Goal: Task Accomplishment & Management: Use online tool/utility

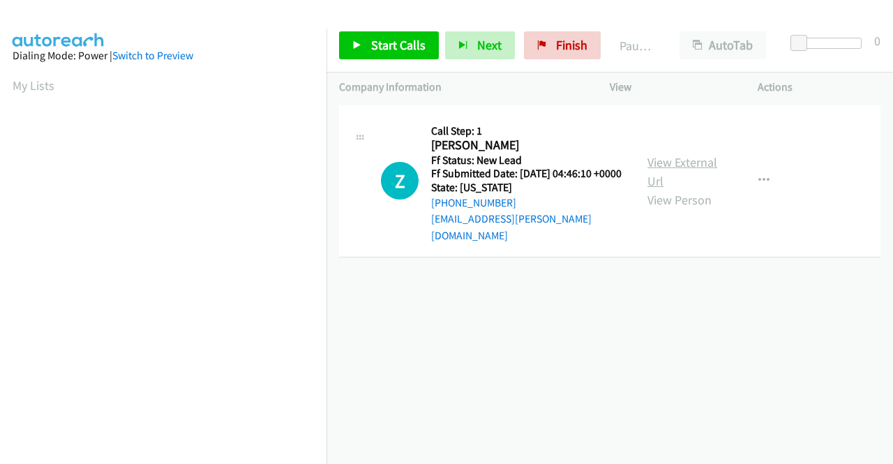
click at [683, 158] on link "View External Url" at bounding box center [683, 171] width 70 height 35
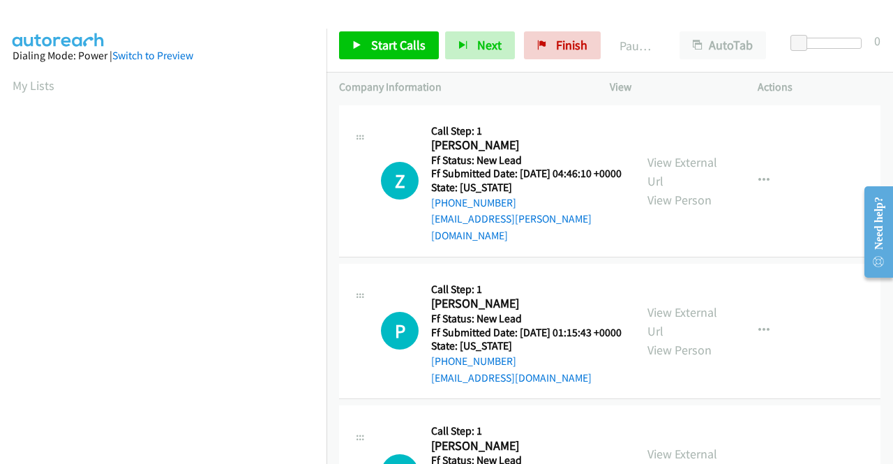
click at [685, 326] on div "View External Url View Person" at bounding box center [684, 331] width 73 height 57
click at [688, 315] on link "View External Url" at bounding box center [683, 321] width 70 height 35
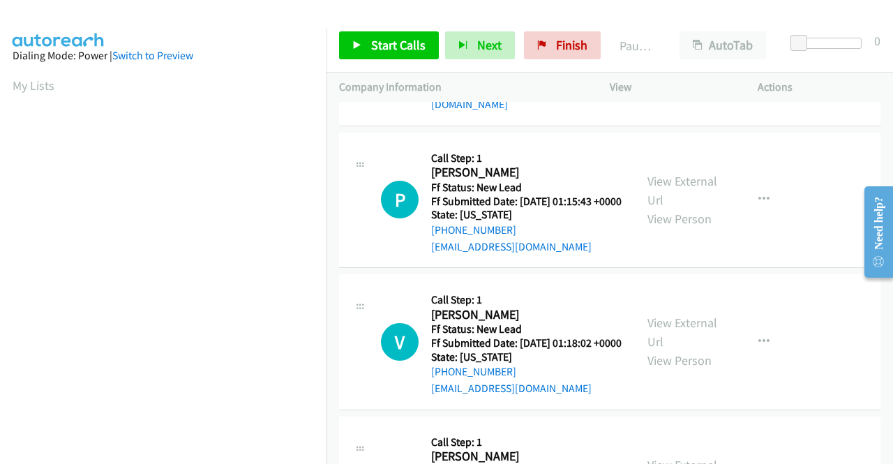
scroll to position [140, 0]
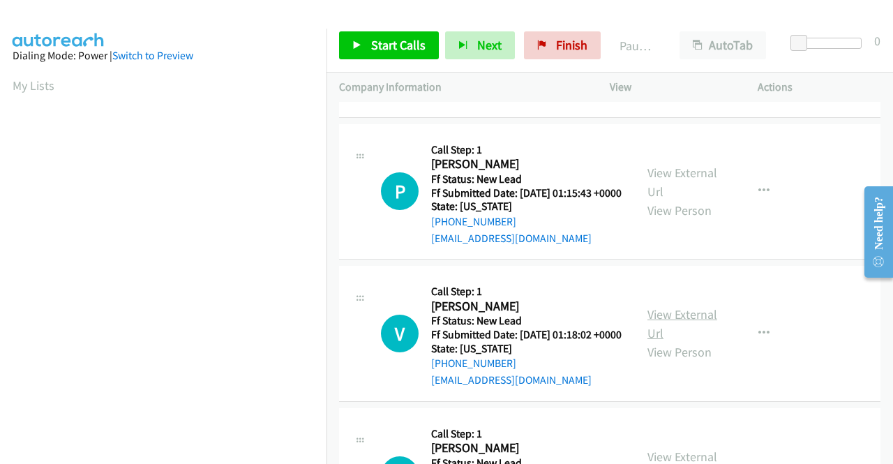
click at [669, 337] on link "View External Url" at bounding box center [683, 323] width 70 height 35
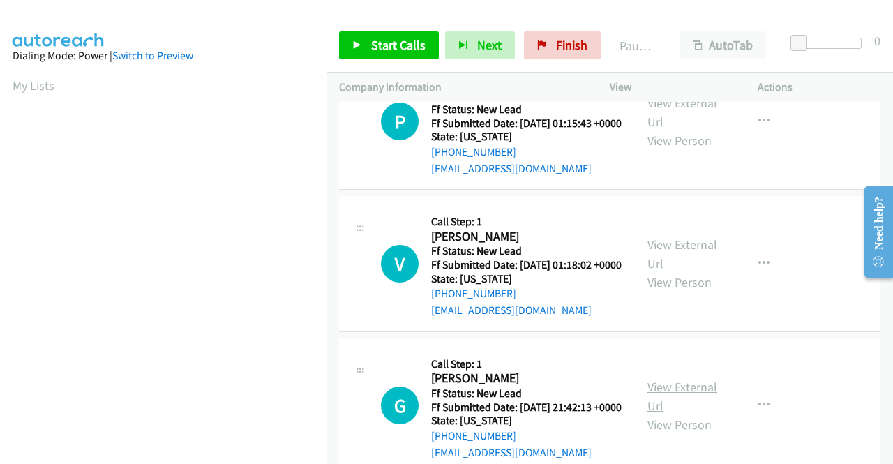
click at [662, 414] on link "View External Url" at bounding box center [683, 396] width 70 height 35
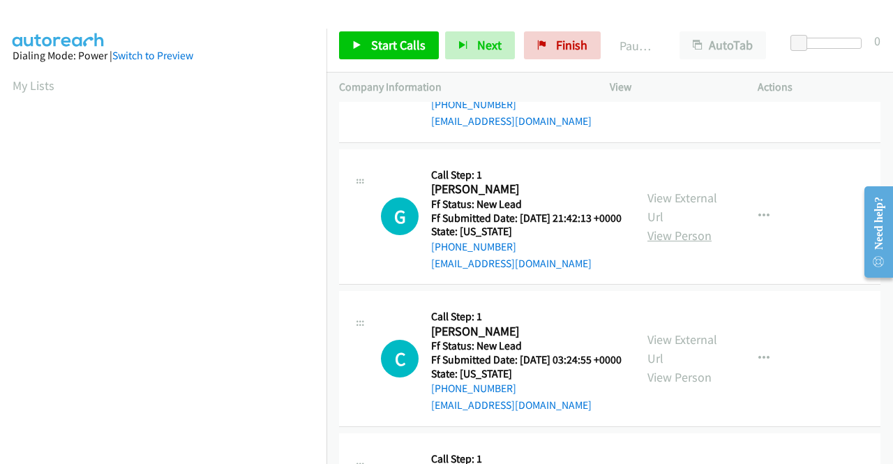
scroll to position [419, 0]
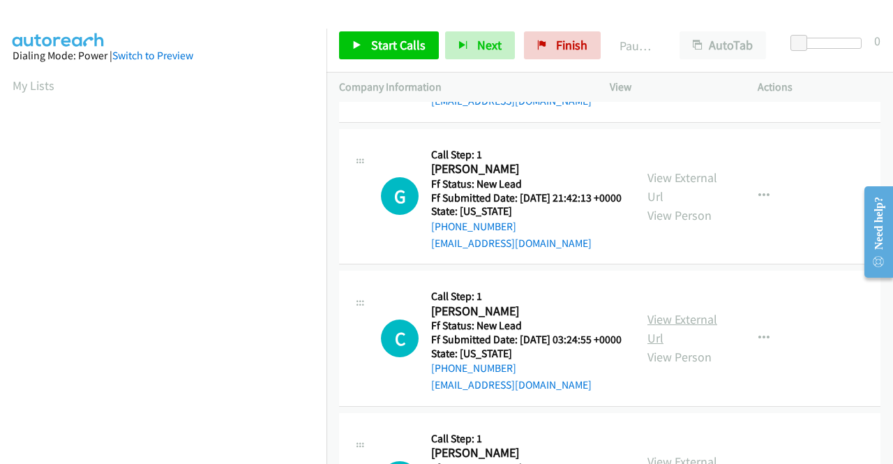
click at [663, 346] on link "View External Url" at bounding box center [683, 328] width 70 height 35
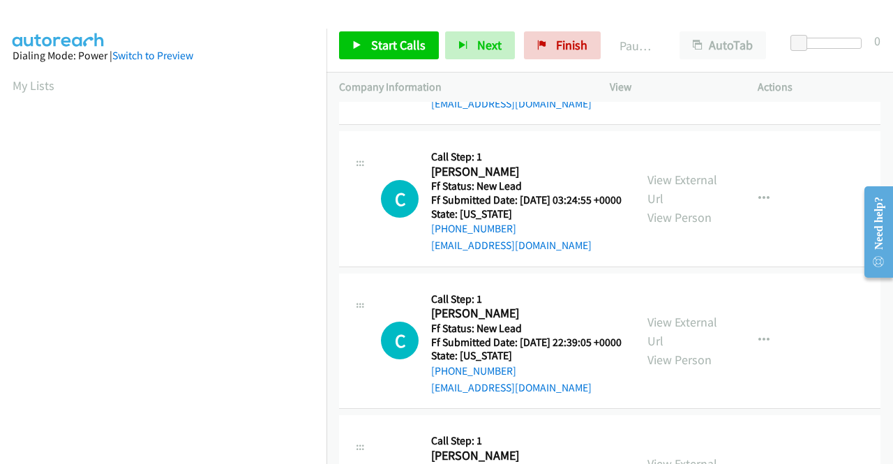
scroll to position [628, 0]
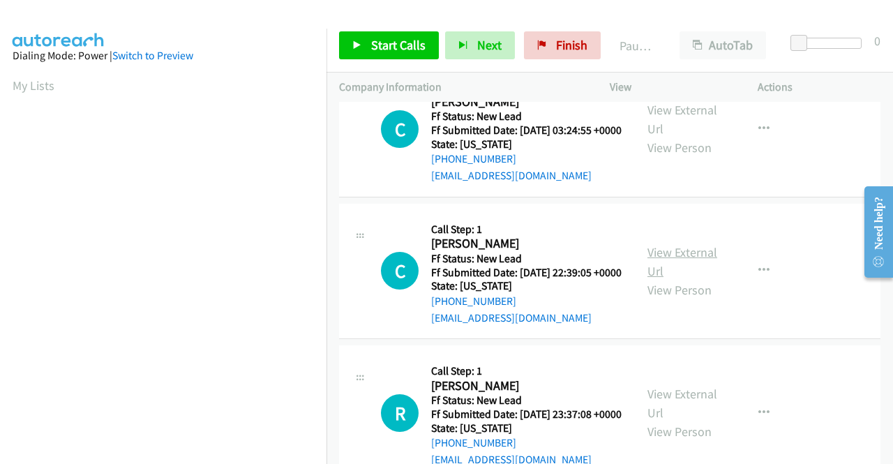
click at [681, 279] on link "View External Url" at bounding box center [683, 261] width 70 height 35
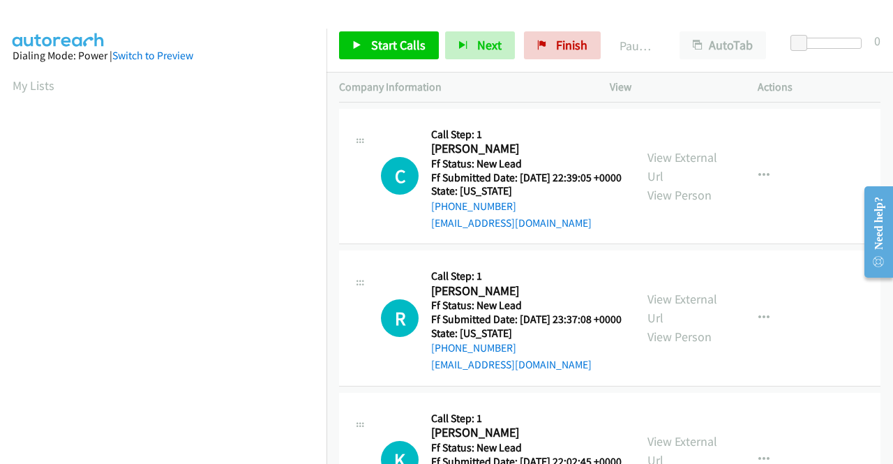
scroll to position [768, 0]
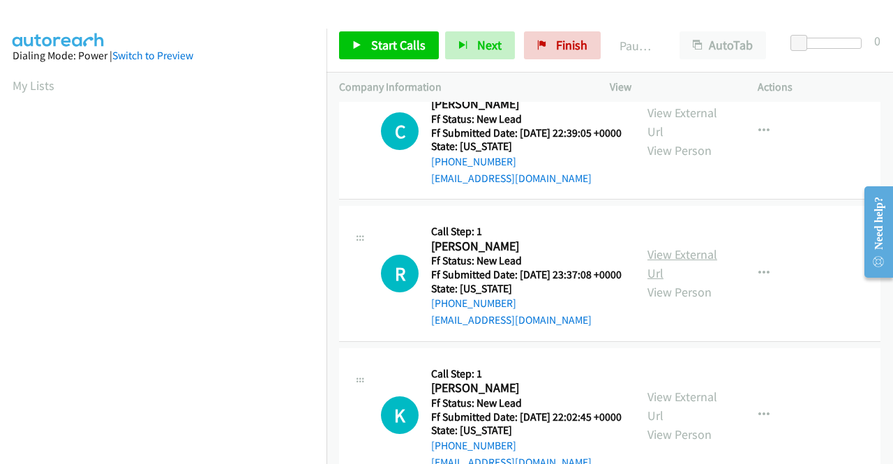
click at [687, 281] on link "View External Url" at bounding box center [683, 263] width 70 height 35
click at [694, 281] on link "View External Url" at bounding box center [683, 263] width 70 height 35
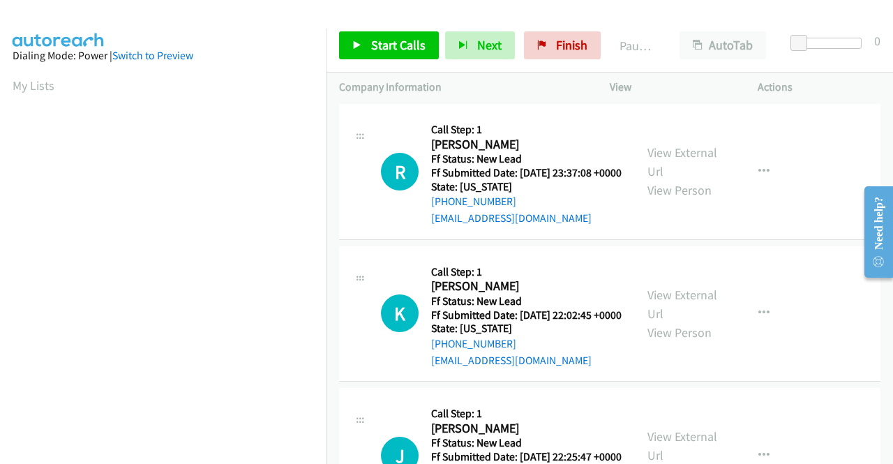
scroll to position [907, 0]
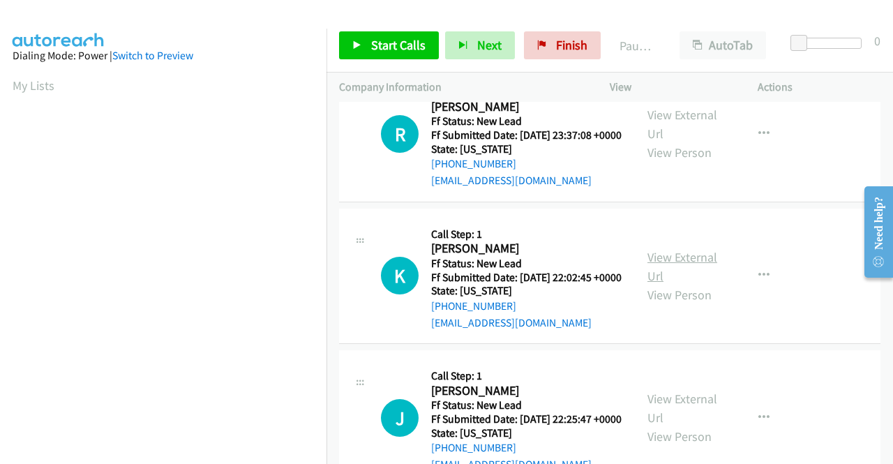
click at [669, 284] on link "View External Url" at bounding box center [683, 266] width 70 height 35
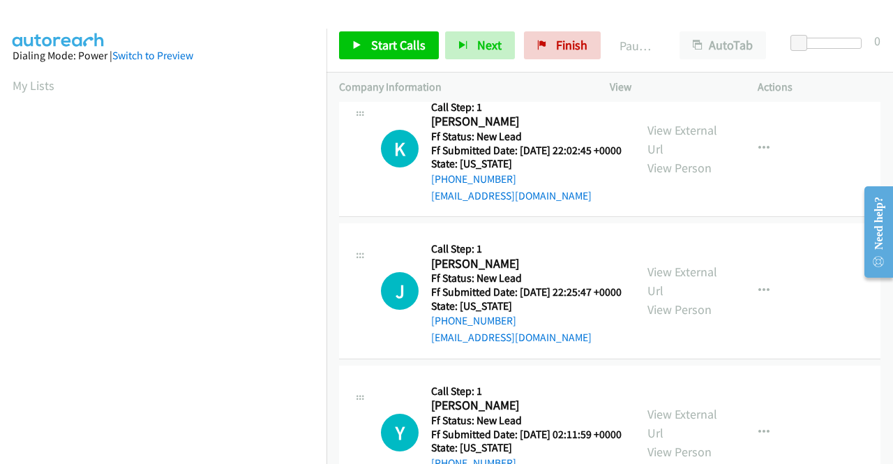
scroll to position [1047, 0]
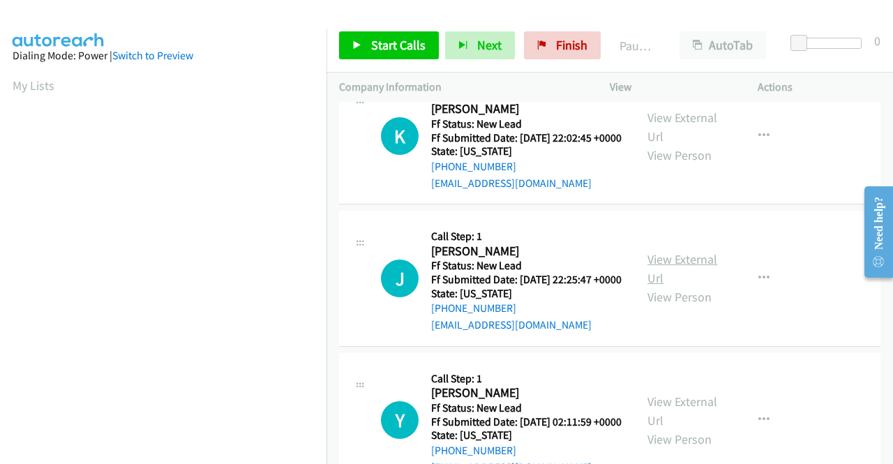
click at [699, 286] on link "View External Url" at bounding box center [683, 268] width 70 height 35
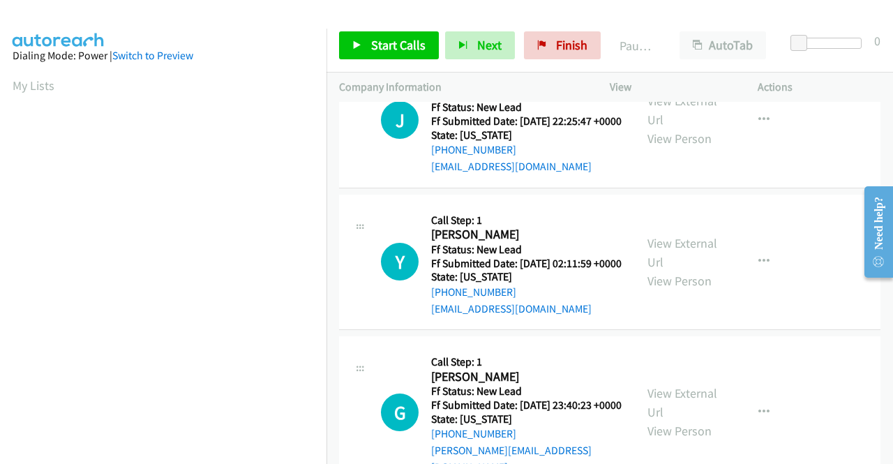
scroll to position [1280, 0]
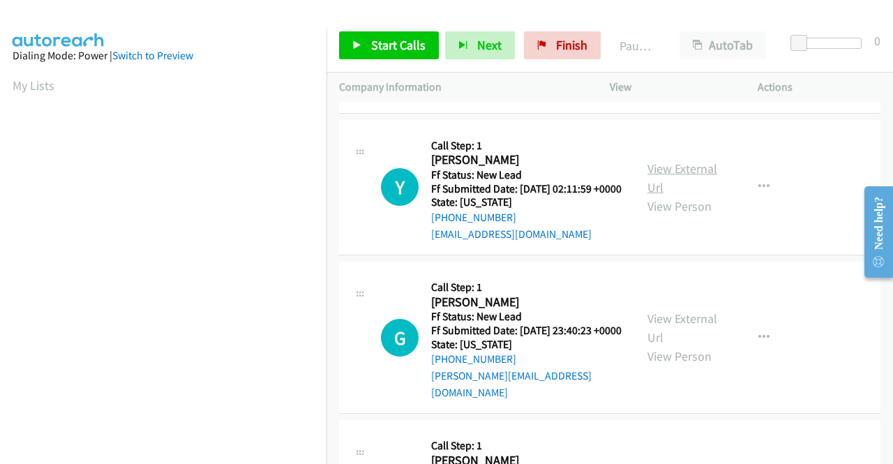
click at [681, 195] on link "View External Url" at bounding box center [683, 178] width 70 height 35
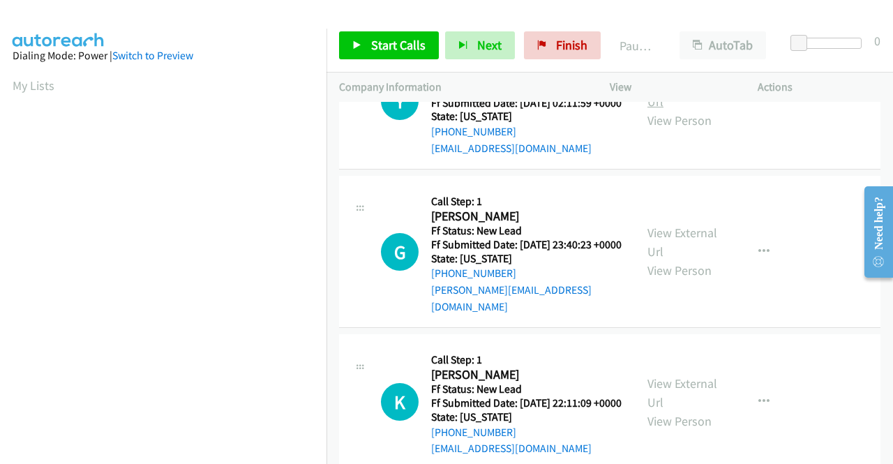
scroll to position [1396, 0]
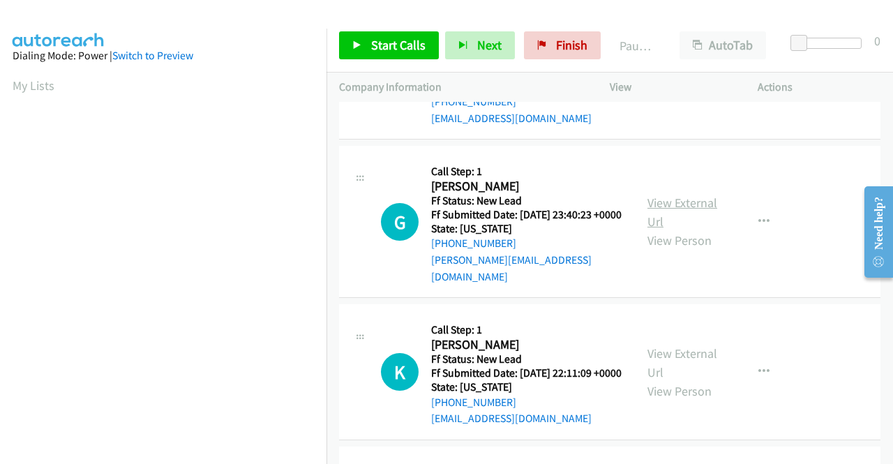
click at [673, 230] on link "View External Url" at bounding box center [683, 212] width 70 height 35
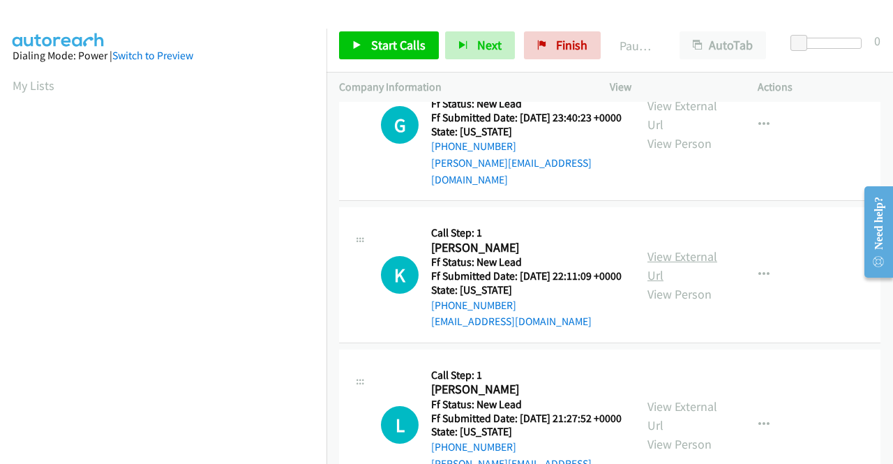
scroll to position [1535, 0]
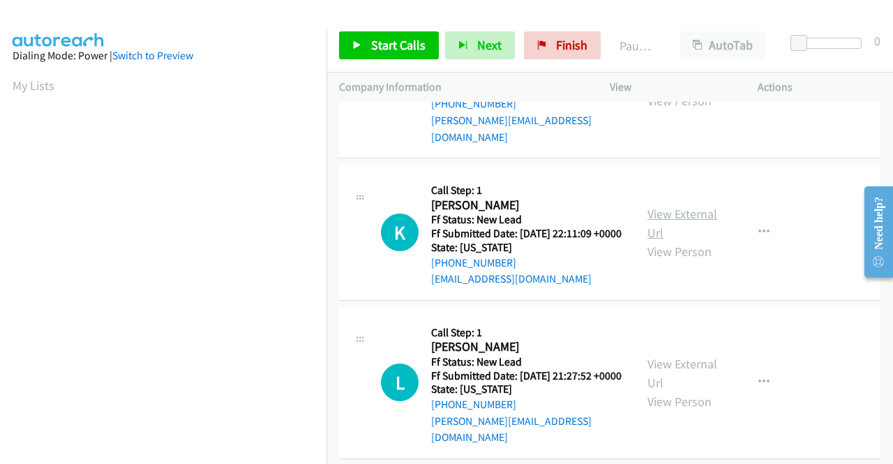
click at [696, 241] on link "View External Url" at bounding box center [683, 223] width 70 height 35
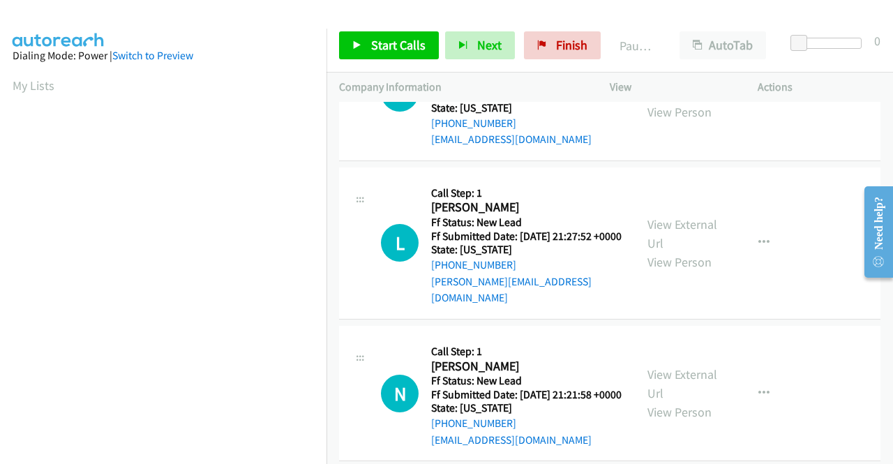
scroll to position [1745, 0]
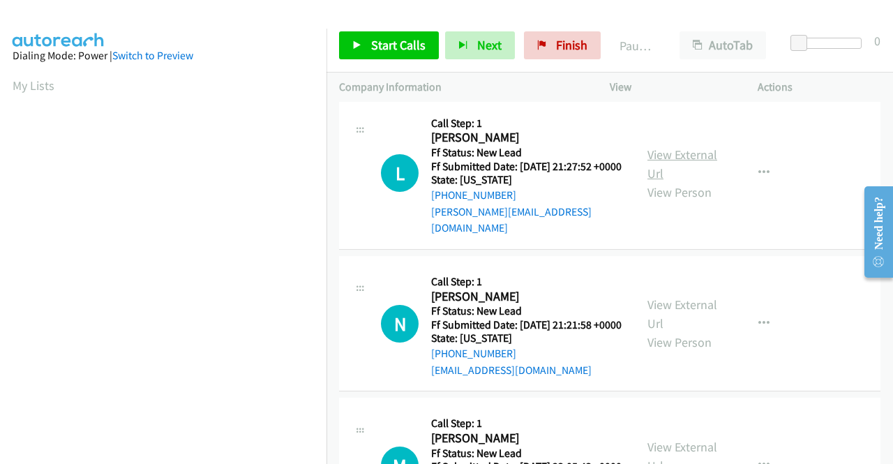
click at [676, 181] on link "View External Url" at bounding box center [683, 164] width 70 height 35
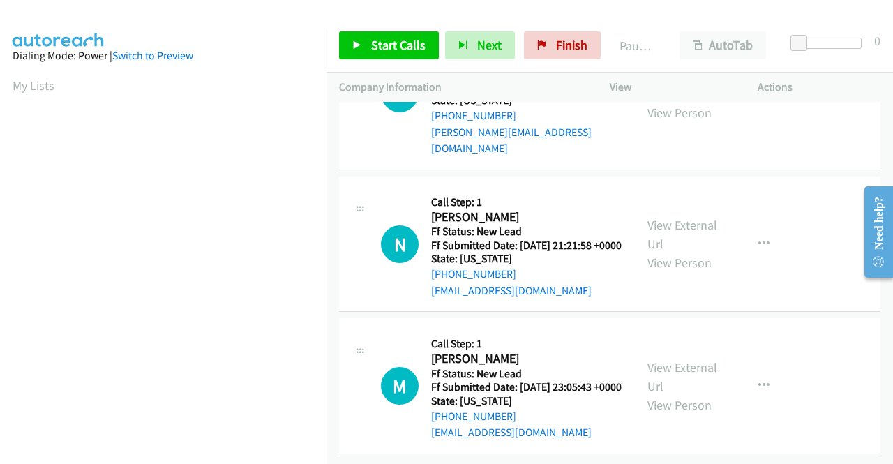
scroll to position [1884, 0]
click at [676, 252] on link "View External Url" at bounding box center [683, 234] width 70 height 35
click at [682, 359] on link "View External Url" at bounding box center [683, 376] width 70 height 35
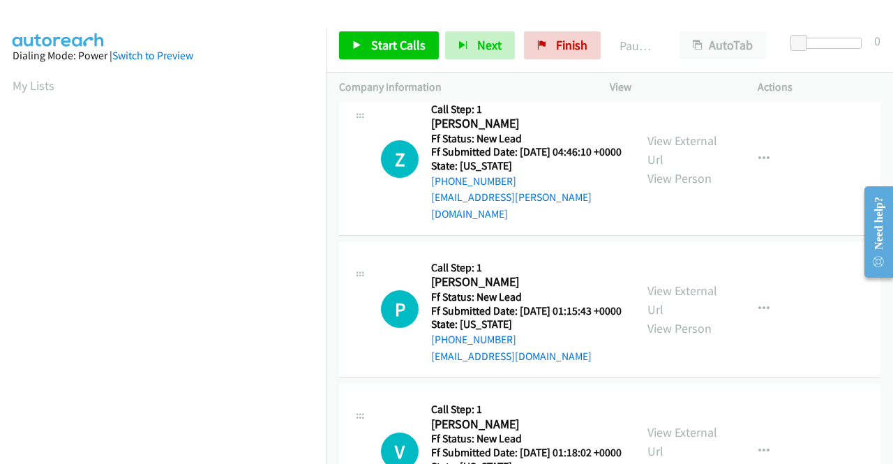
scroll to position [0, 0]
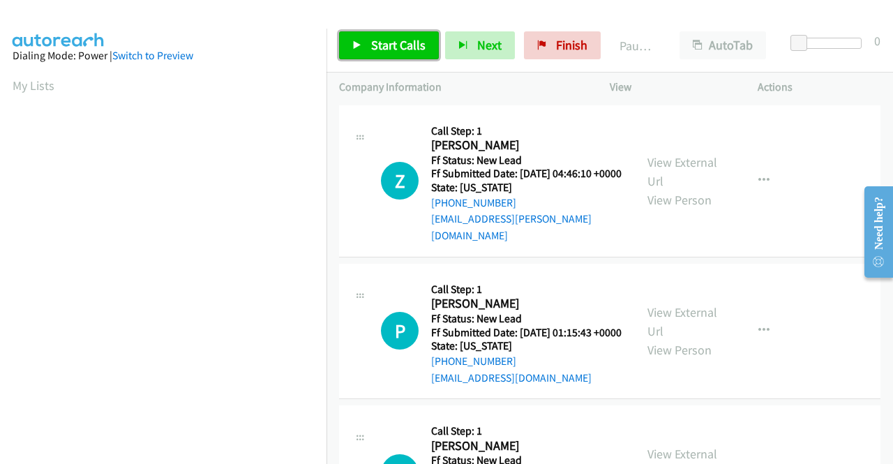
click at [375, 43] on span "Start Calls" at bounding box center [398, 45] width 54 height 16
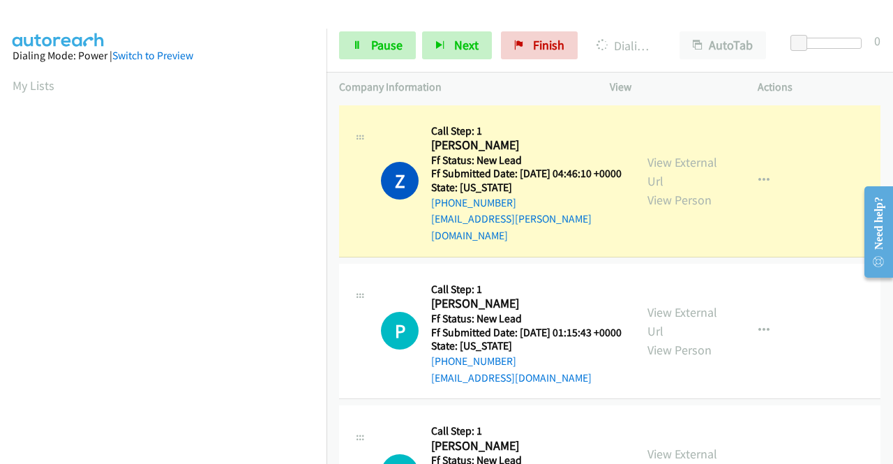
scroll to position [70, 0]
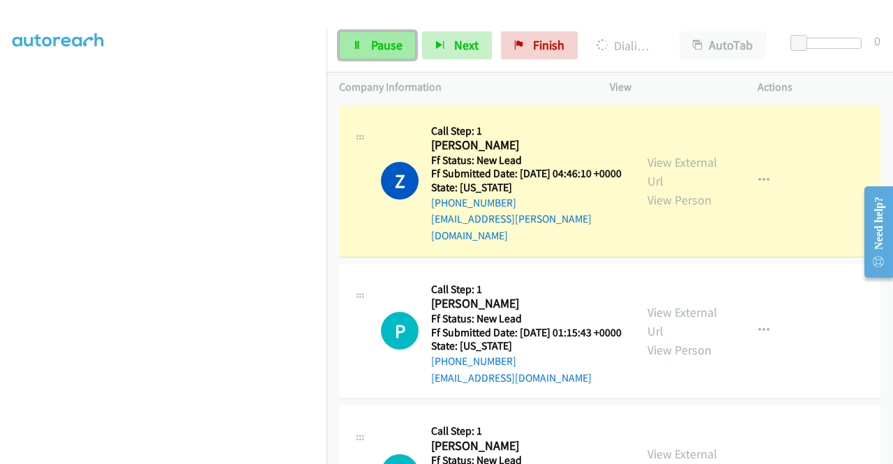
click at [373, 48] on span "Pause" at bounding box center [386, 45] width 31 height 16
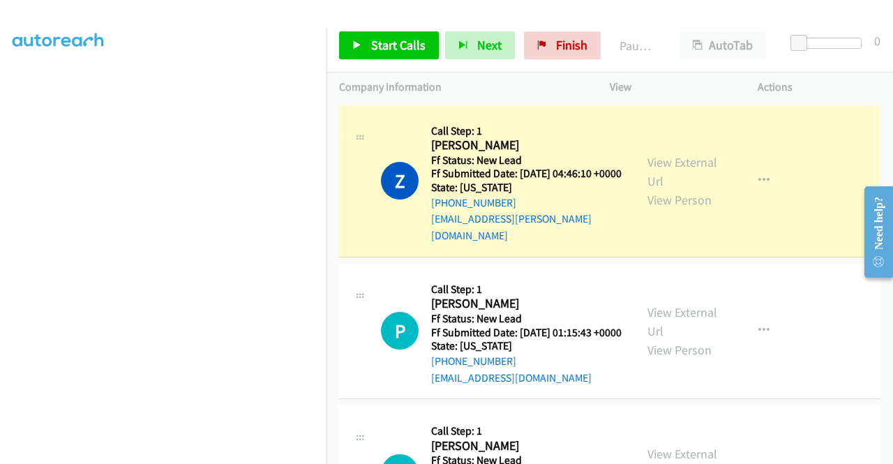
scroll to position [0, 0]
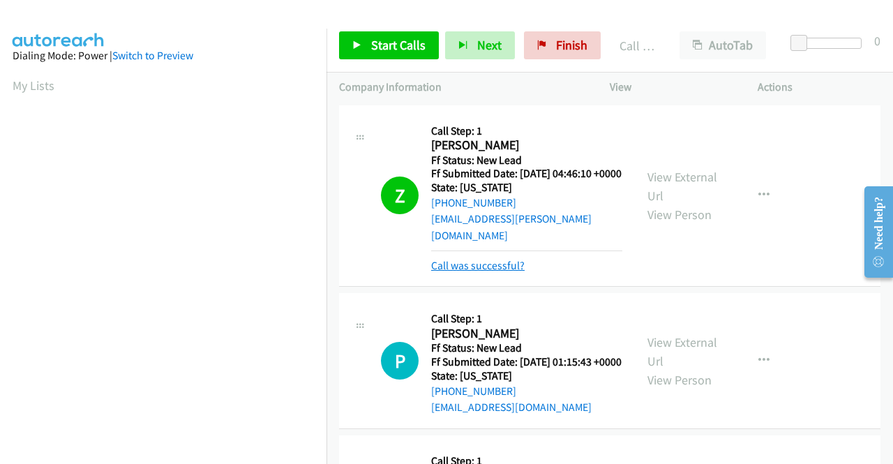
click at [503, 264] on link "Call was successful?" at bounding box center [478, 265] width 94 height 13
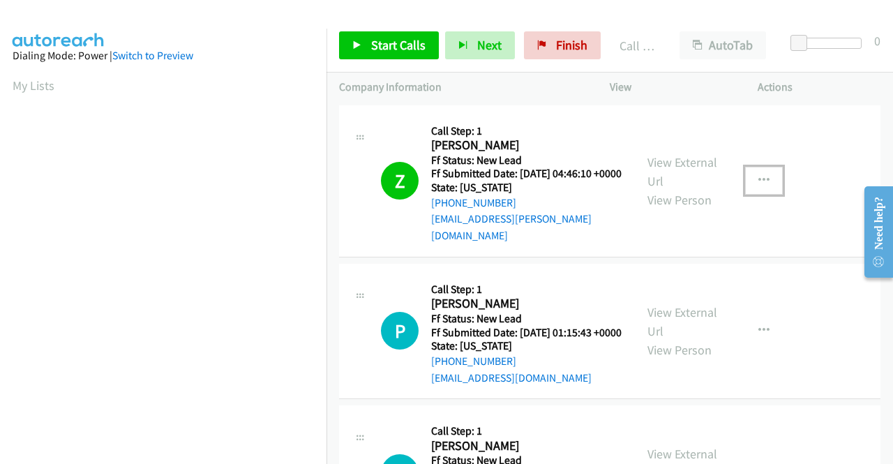
click at [761, 181] on icon "button" at bounding box center [764, 180] width 11 height 11
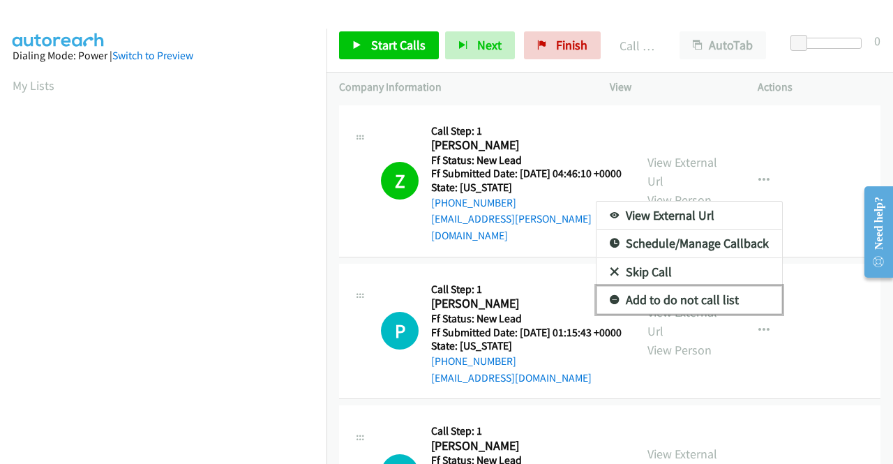
click at [724, 292] on link "Add to do not call list" at bounding box center [690, 300] width 186 height 28
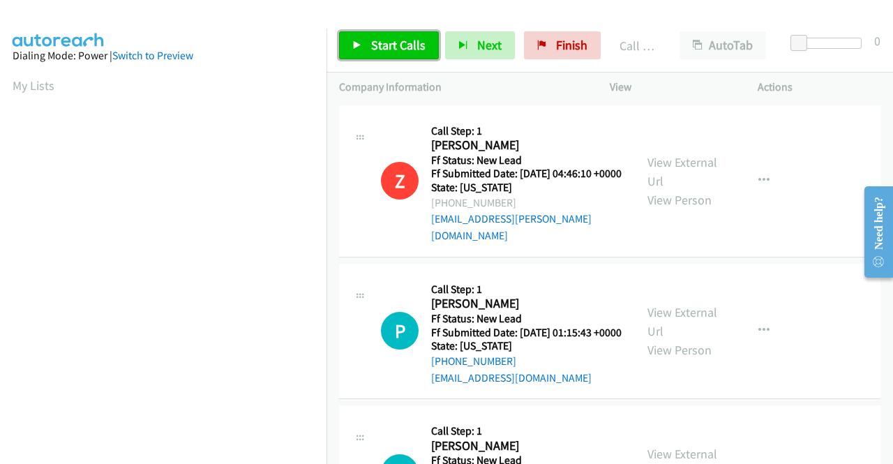
click at [412, 50] on span "Start Calls" at bounding box center [398, 45] width 54 height 16
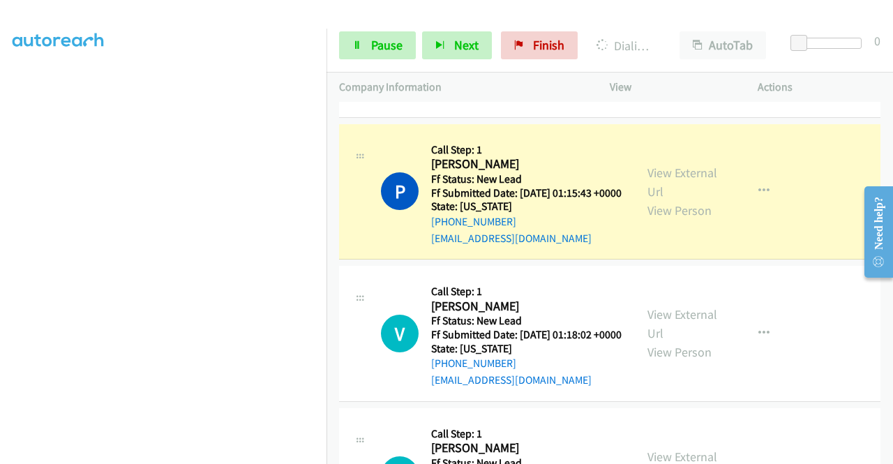
scroll to position [307, 0]
click at [385, 56] on link "Pause" at bounding box center [377, 45] width 77 height 28
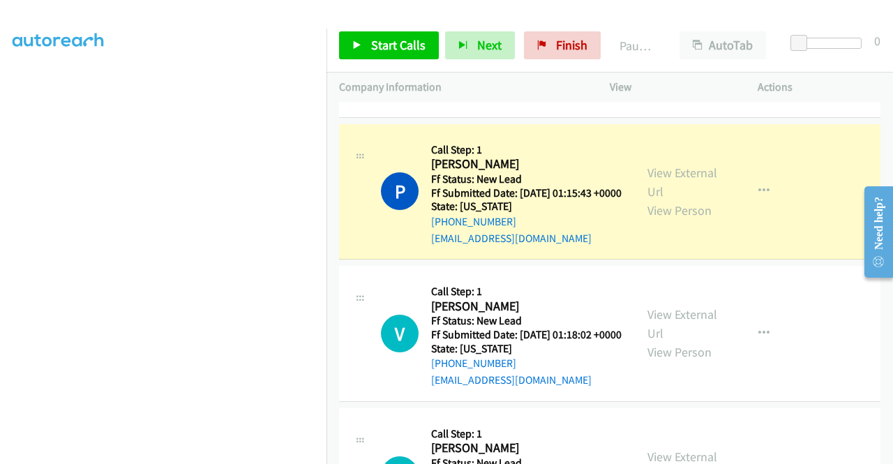
scroll to position [28, 0]
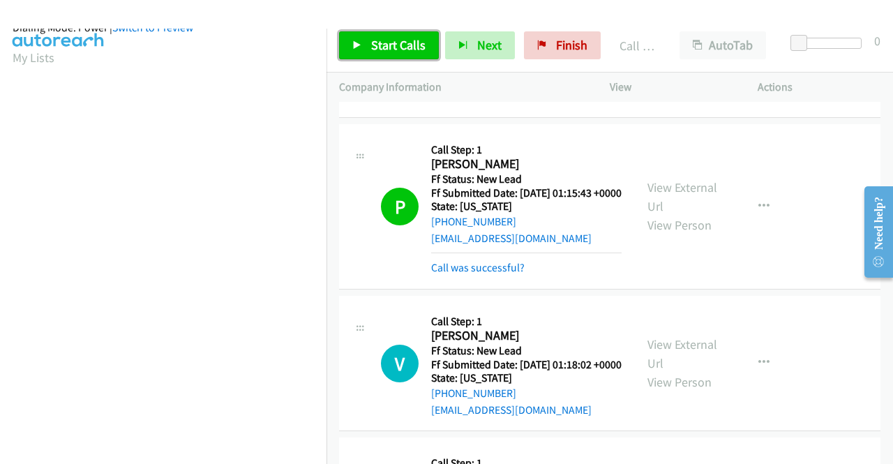
click at [411, 40] on span "Start Calls" at bounding box center [398, 45] width 54 height 16
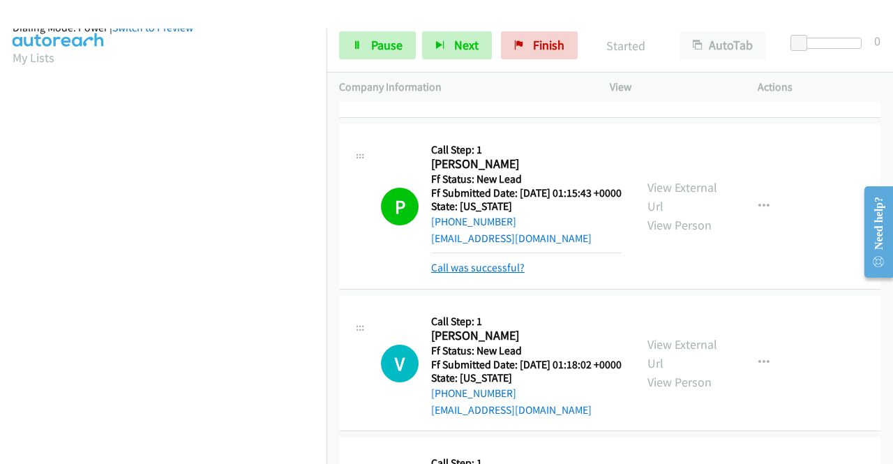
click at [469, 274] on link "Call was successful?" at bounding box center [478, 267] width 94 height 13
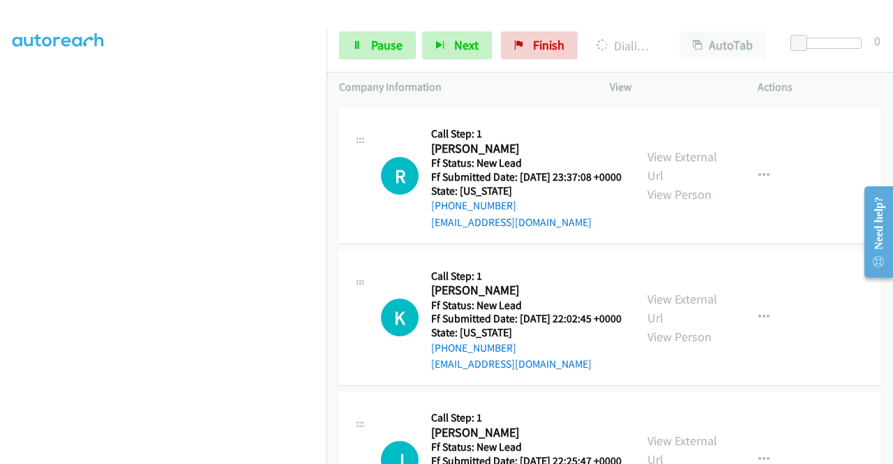
scroll to position [977, 0]
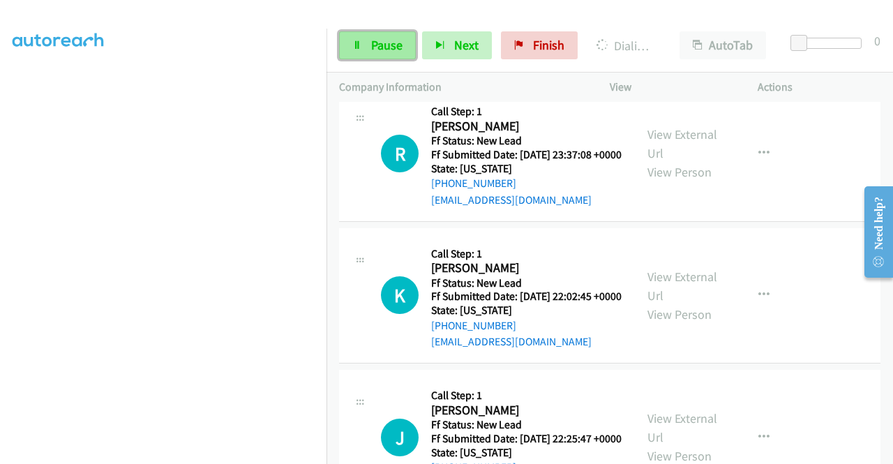
click at [396, 42] on span "Pause" at bounding box center [386, 45] width 31 height 16
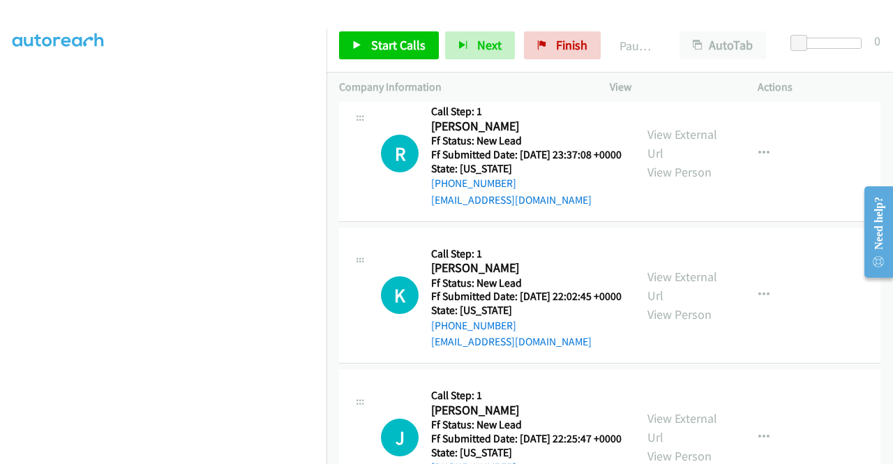
scroll to position [0, 0]
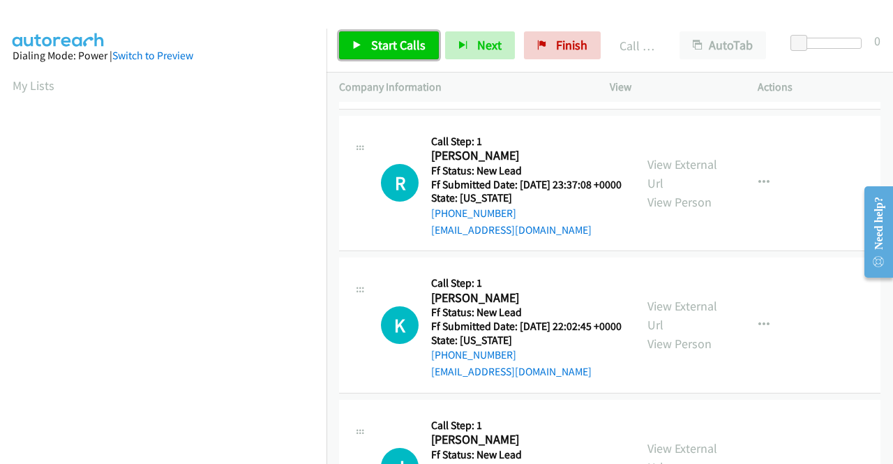
click at [412, 52] on span "Start Calls" at bounding box center [398, 45] width 54 height 16
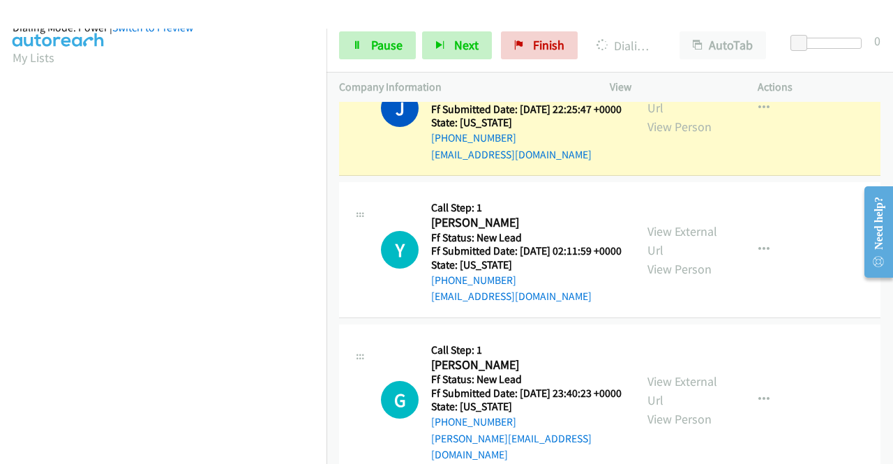
scroll to position [318, 0]
click at [397, 50] on span "Pause" at bounding box center [386, 45] width 31 height 16
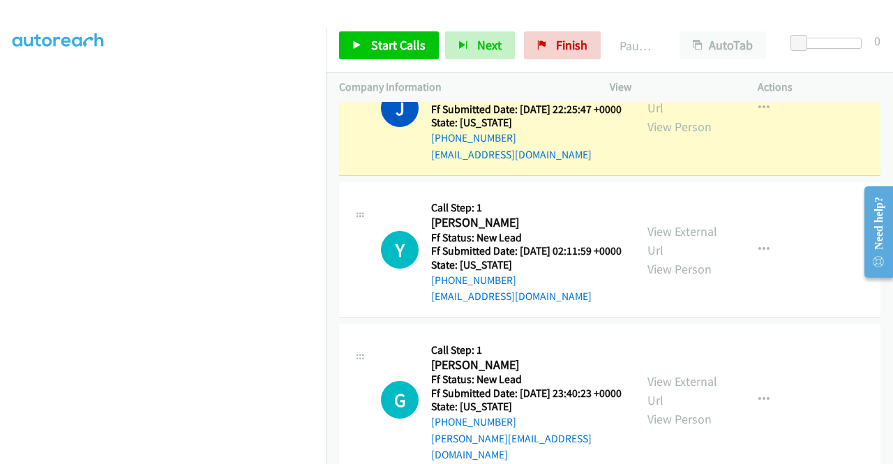
scroll to position [0, 0]
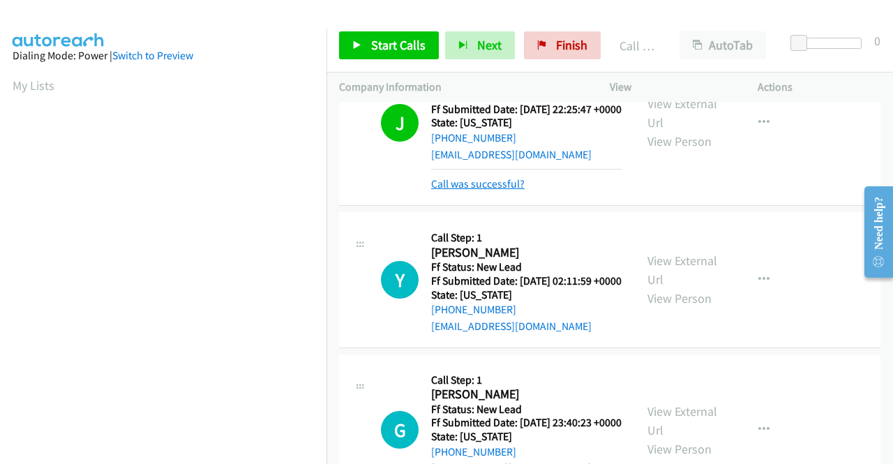
click at [508, 191] on link "Call was successful?" at bounding box center [478, 183] width 94 height 13
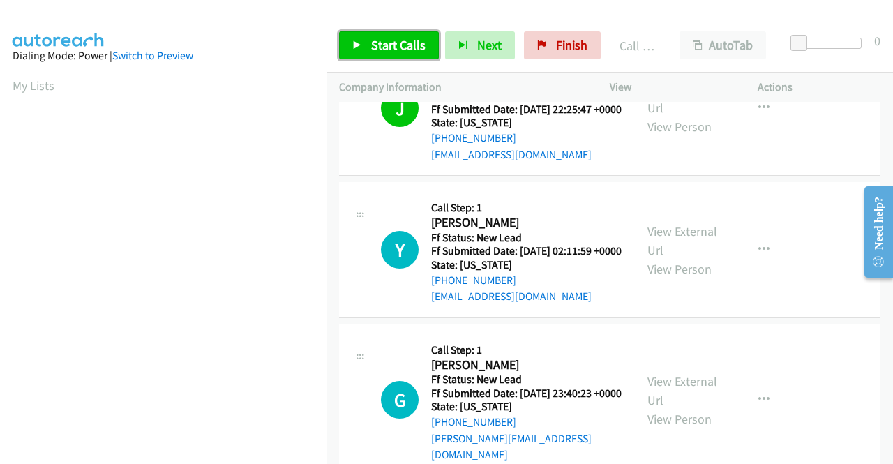
click at [393, 36] on link "Start Calls" at bounding box center [389, 45] width 100 height 28
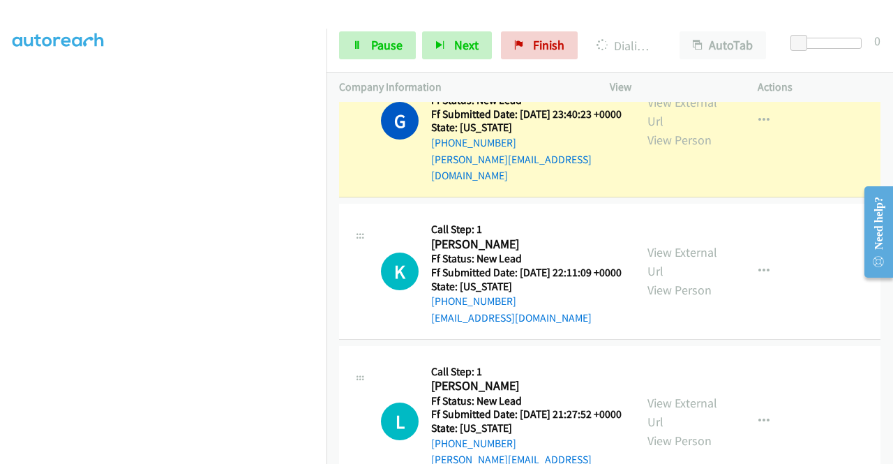
scroll to position [1745, 0]
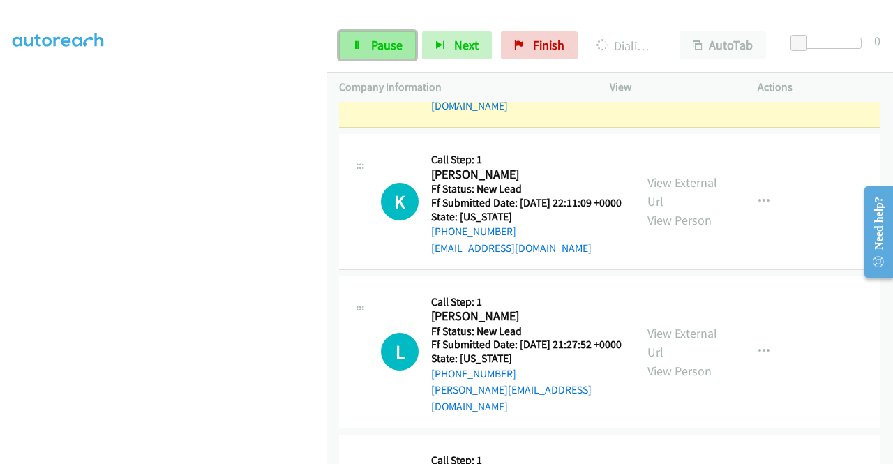
click at [358, 41] on icon at bounding box center [357, 46] width 10 height 10
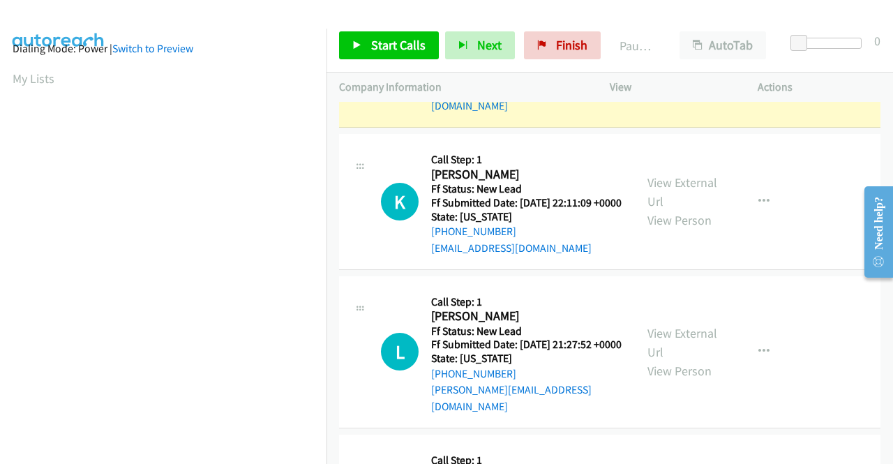
scroll to position [0, 0]
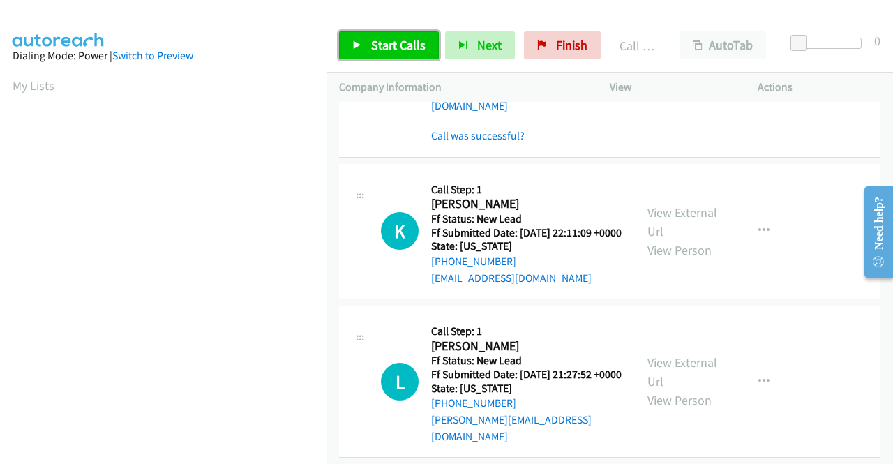
click at [386, 54] on link "Start Calls" at bounding box center [389, 45] width 100 height 28
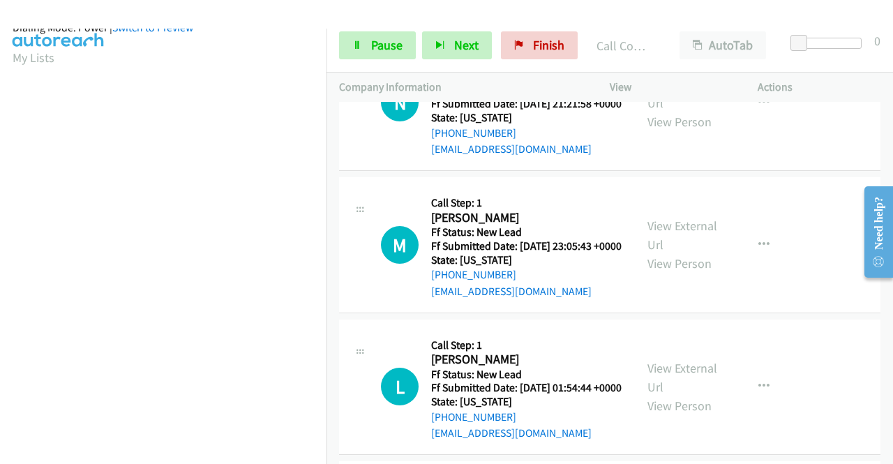
scroll to position [318, 0]
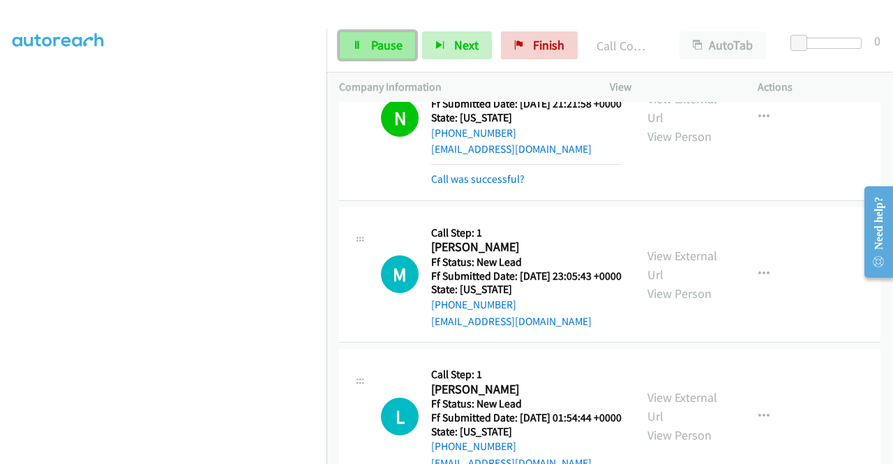
click at [386, 50] on span "Pause" at bounding box center [386, 45] width 31 height 16
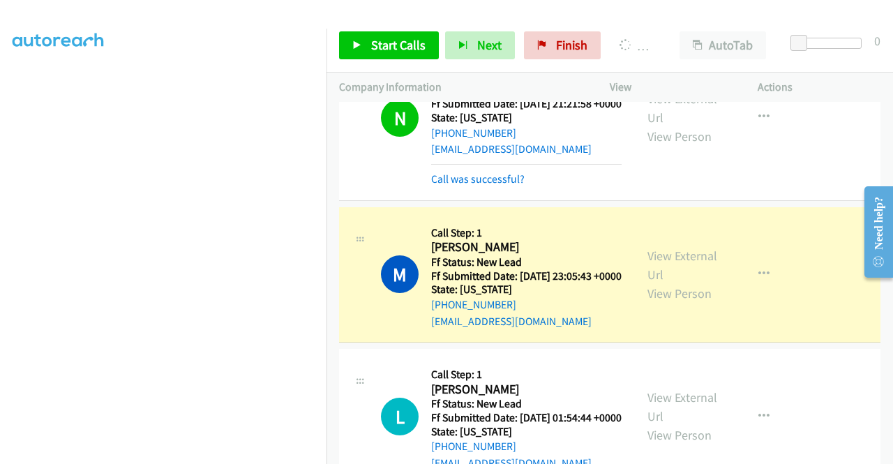
scroll to position [0, 0]
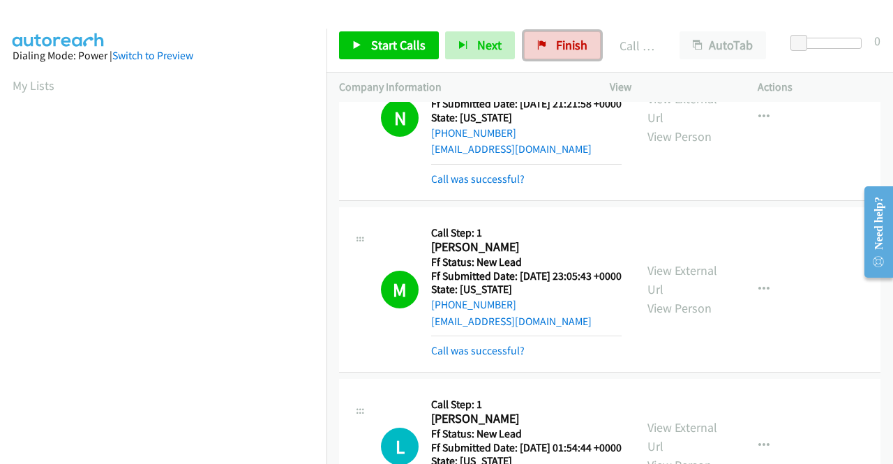
drag, startPoint x: 542, startPoint y: 45, endPoint x: 475, endPoint y: 77, distance: 74.6
click at [542, 45] on icon at bounding box center [542, 46] width 10 height 10
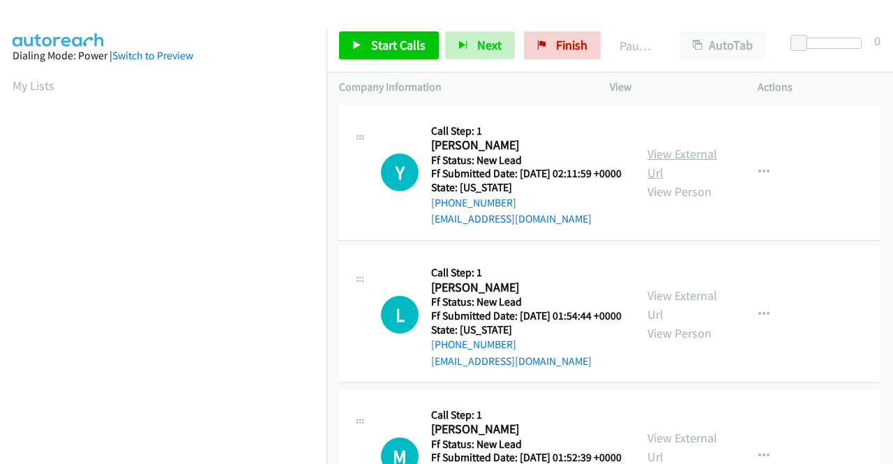
click at [675, 161] on link "View External Url" at bounding box center [683, 163] width 70 height 35
click at [656, 319] on link "View External Url" at bounding box center [683, 305] width 70 height 35
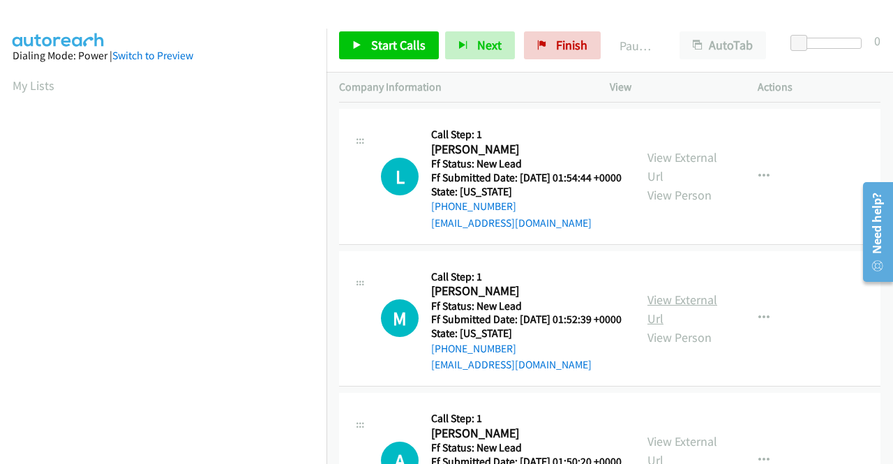
scroll to position [140, 0]
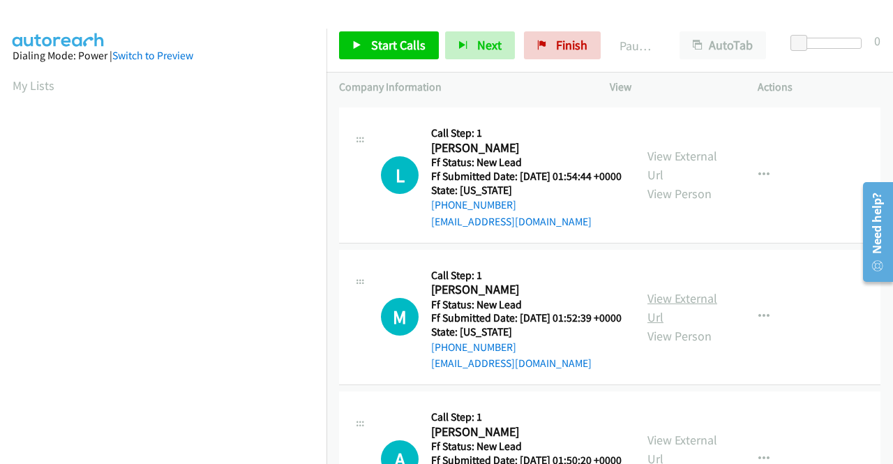
click at [674, 325] on link "View External Url" at bounding box center [683, 307] width 70 height 35
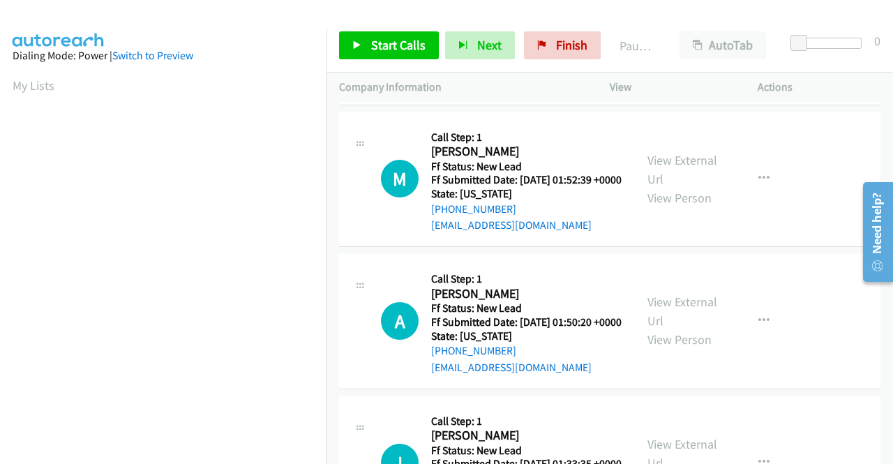
scroll to position [279, 0]
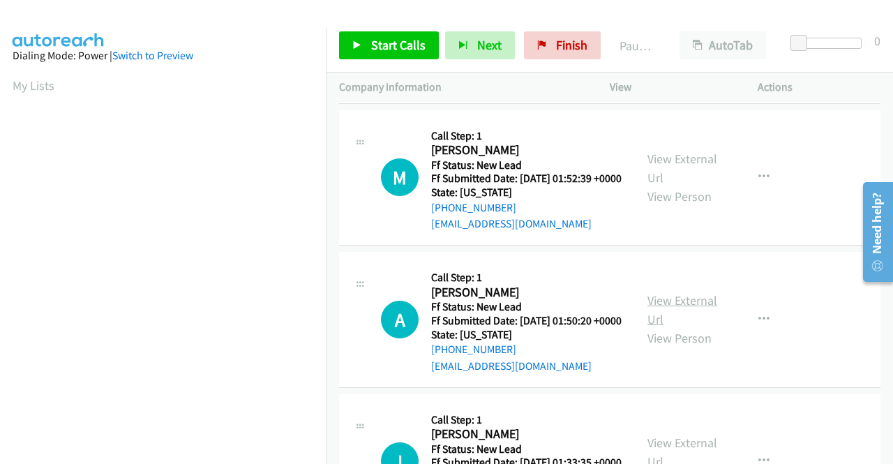
click at [703, 327] on link "View External Url" at bounding box center [683, 309] width 70 height 35
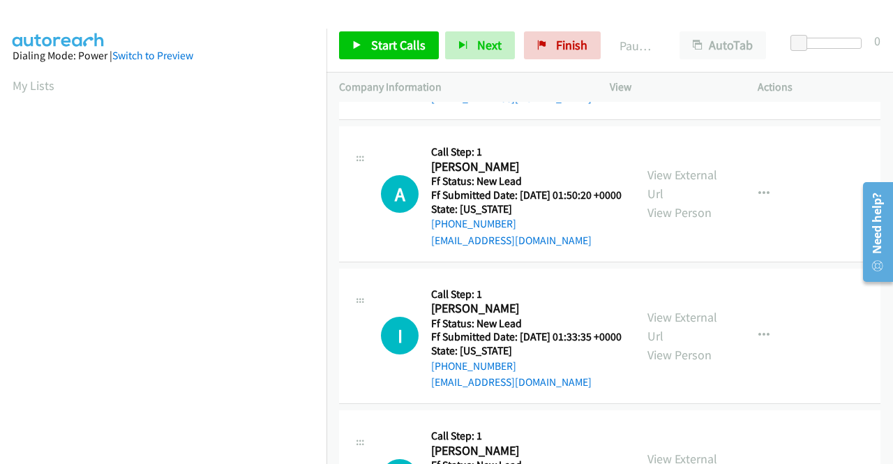
scroll to position [419, 0]
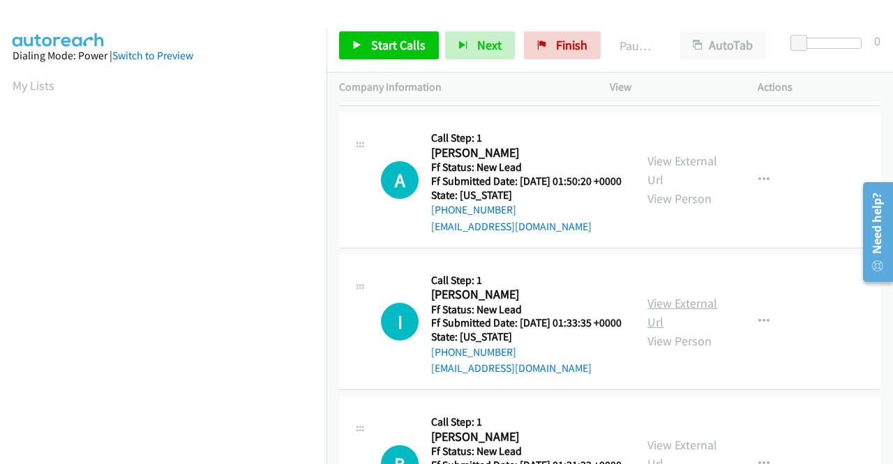
click at [676, 330] on link "View External Url" at bounding box center [683, 312] width 70 height 35
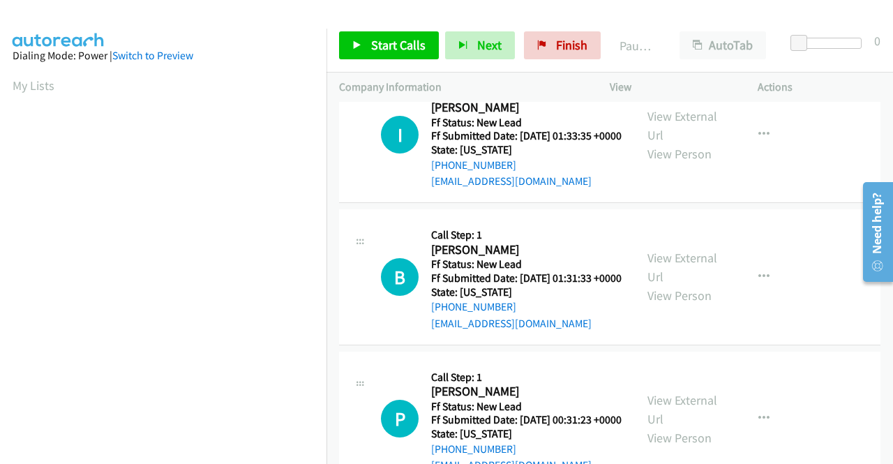
scroll to position [628, 0]
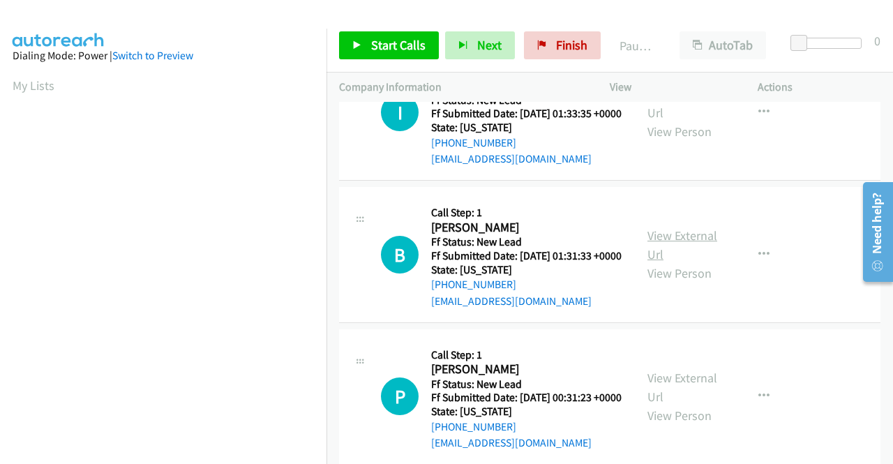
click at [683, 262] on link "View External Url" at bounding box center [683, 245] width 70 height 35
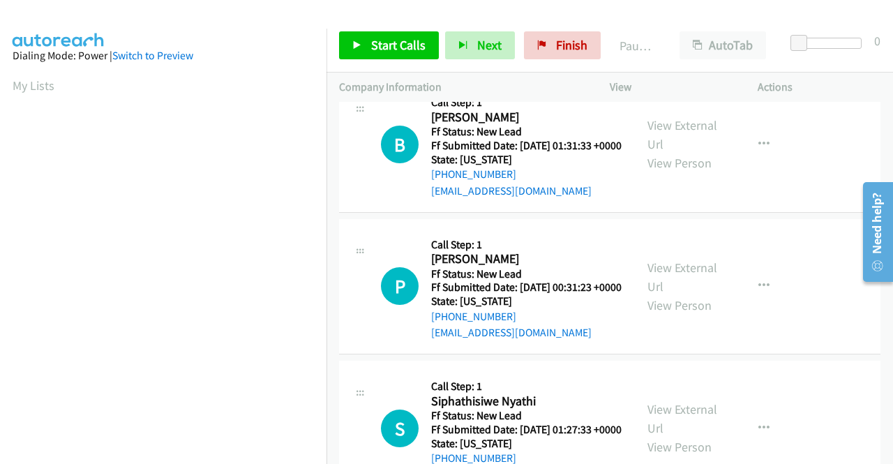
scroll to position [768, 0]
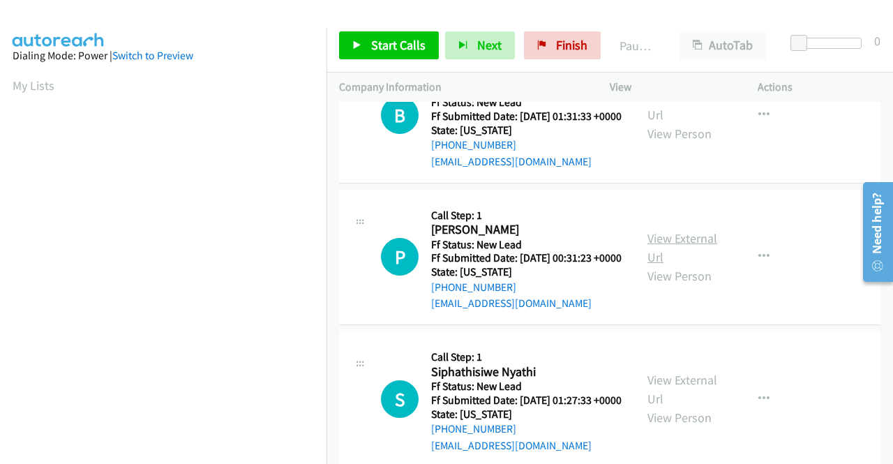
click at [671, 265] on link "View External Url" at bounding box center [683, 247] width 70 height 35
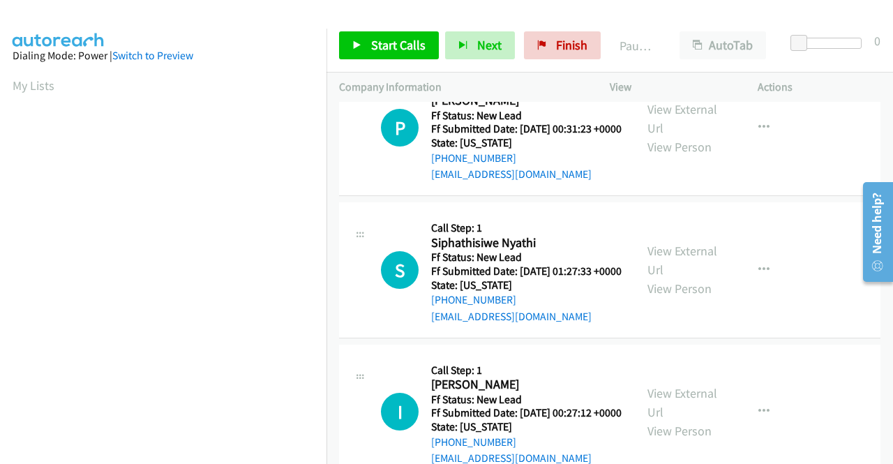
scroll to position [907, 0]
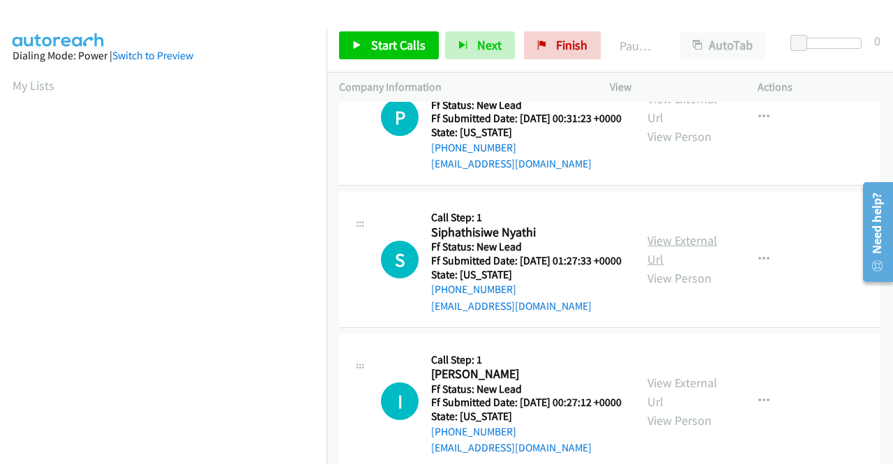
click at [684, 267] on link "View External Url" at bounding box center [683, 249] width 70 height 35
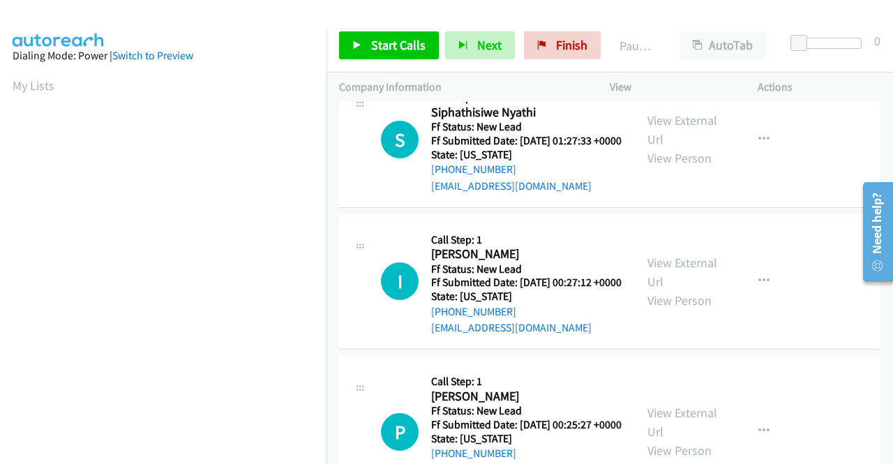
scroll to position [1047, 0]
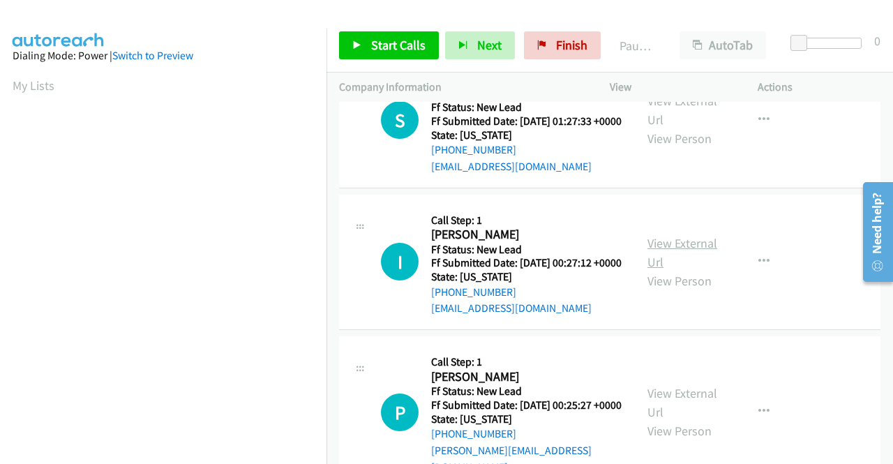
click at [677, 270] on link "View External Url" at bounding box center [683, 252] width 70 height 35
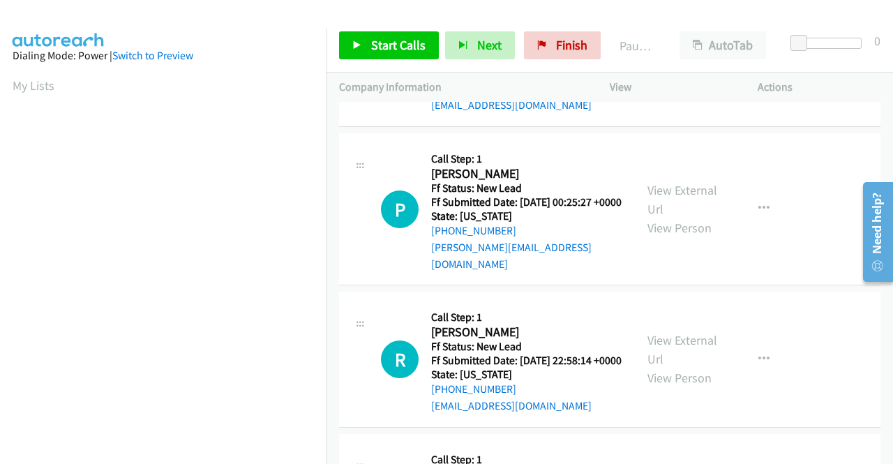
scroll to position [1256, 0]
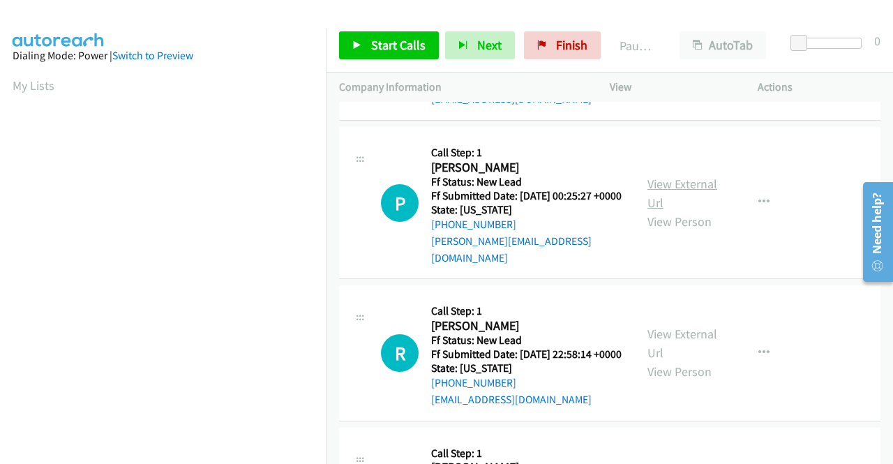
click at [663, 211] on link "View External Url" at bounding box center [683, 193] width 70 height 35
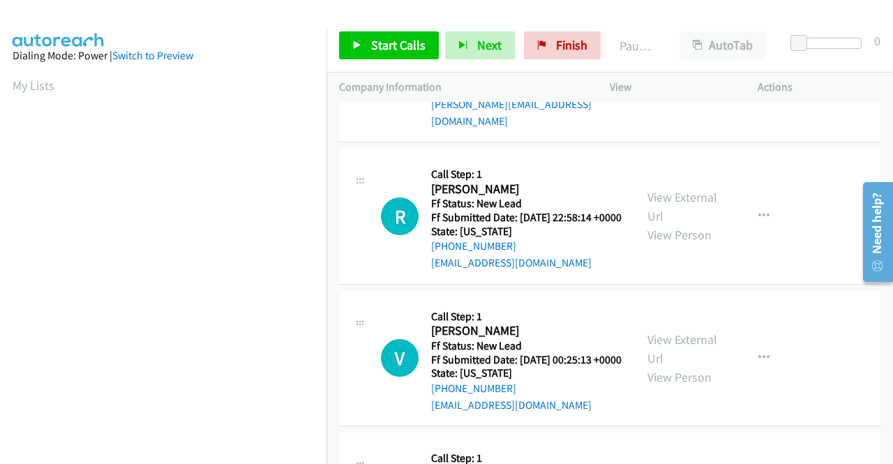
scroll to position [1396, 0]
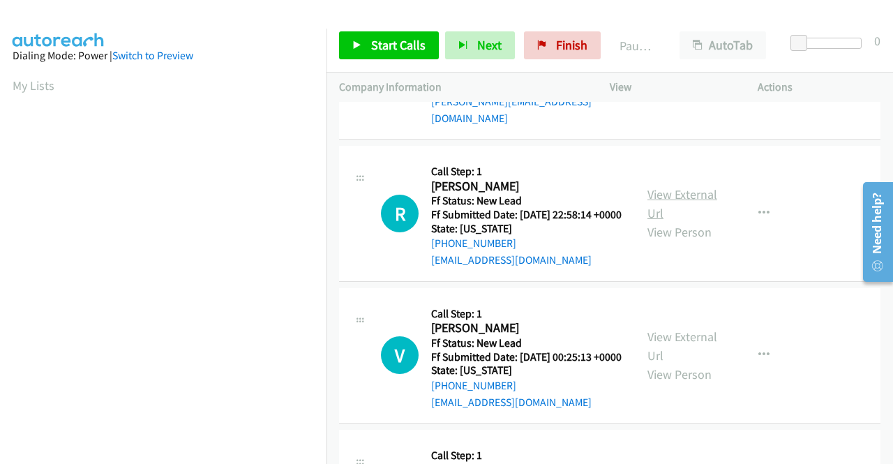
click at [671, 221] on link "View External Url" at bounding box center [683, 203] width 70 height 35
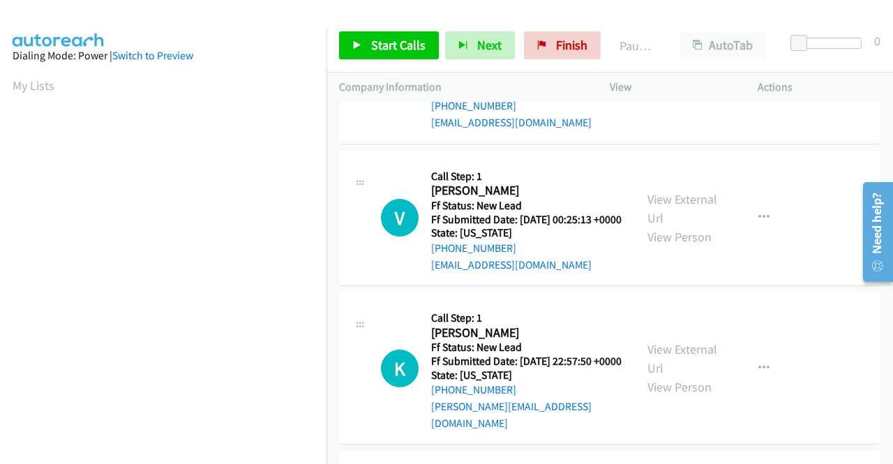
scroll to position [1535, 0]
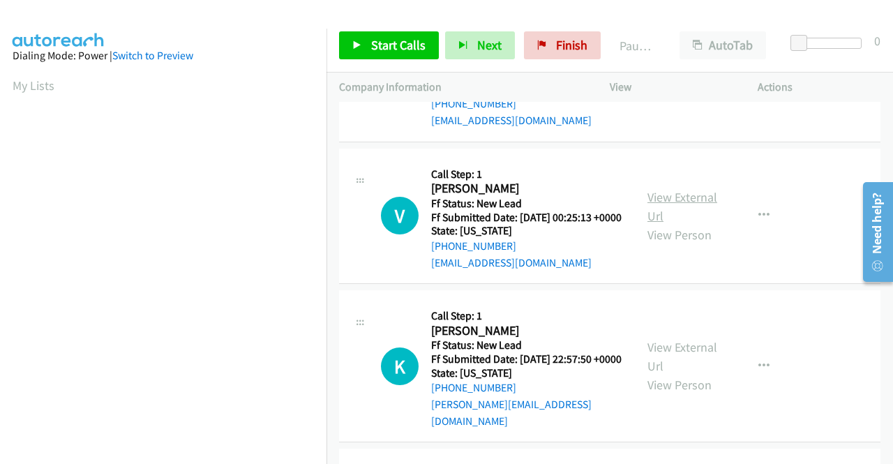
click at [662, 224] on link "View External Url" at bounding box center [683, 206] width 70 height 35
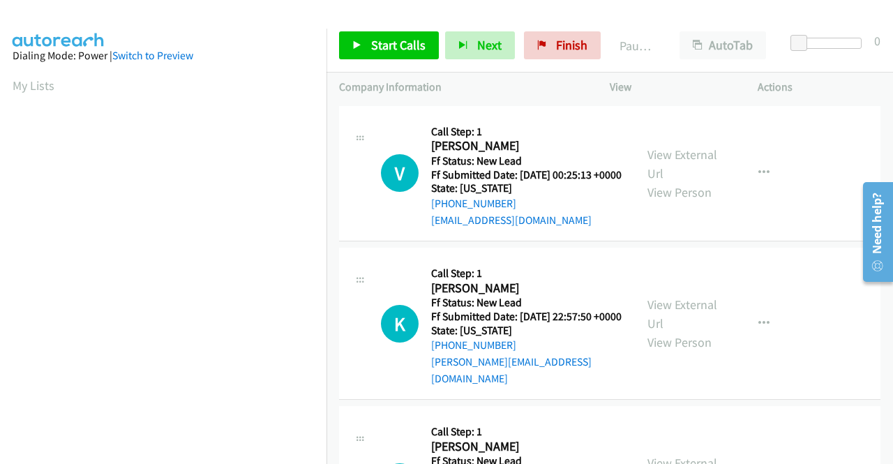
scroll to position [1675, 0]
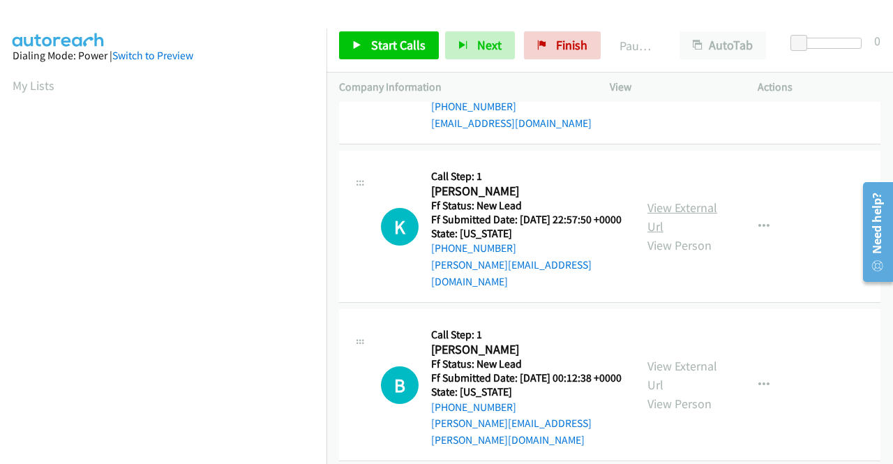
click at [701, 235] on link "View External Url" at bounding box center [683, 217] width 70 height 35
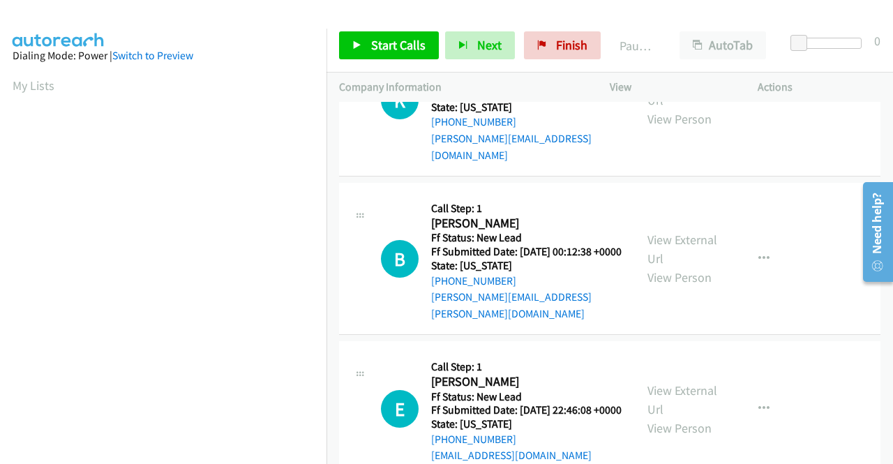
scroll to position [1815, 0]
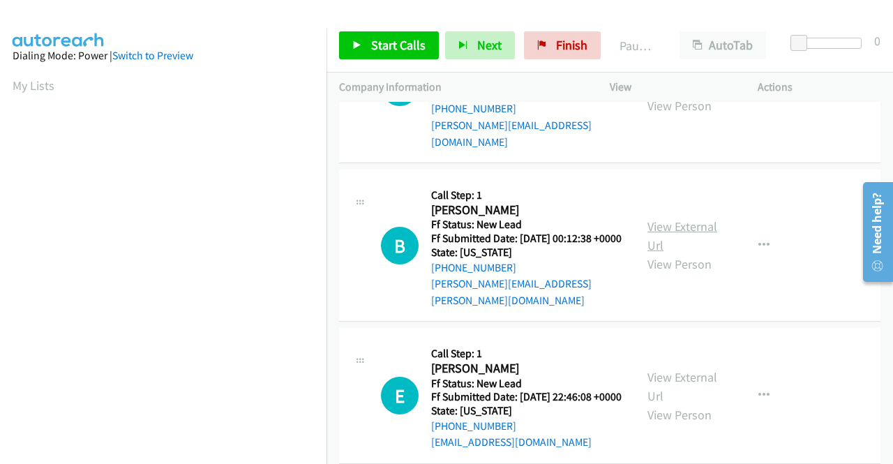
click at [673, 253] on link "View External Url" at bounding box center [683, 235] width 70 height 35
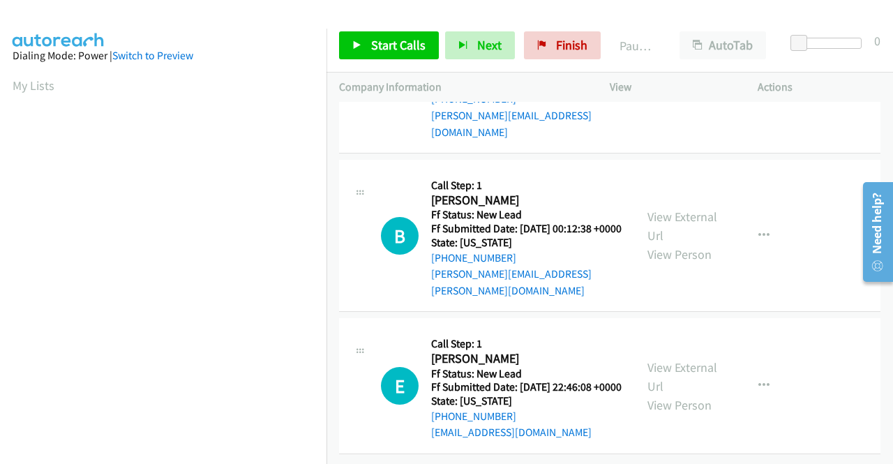
scroll to position [1988, 0]
click at [672, 359] on link "View External Url" at bounding box center [683, 376] width 70 height 35
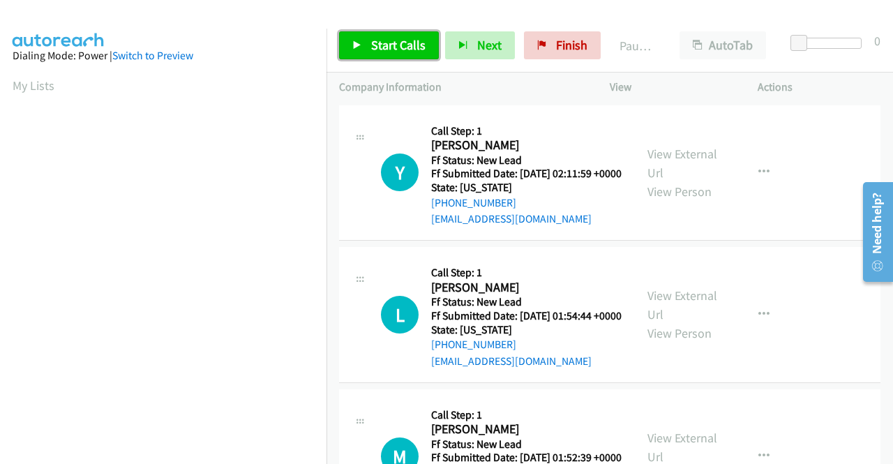
click at [400, 59] on link "Start Calls" at bounding box center [389, 45] width 100 height 28
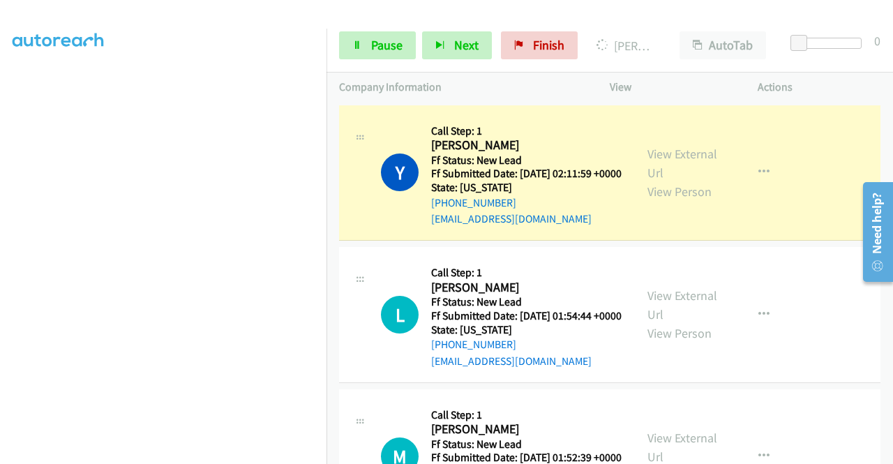
scroll to position [318, 0]
click at [371, 34] on link "Pause" at bounding box center [377, 45] width 77 height 28
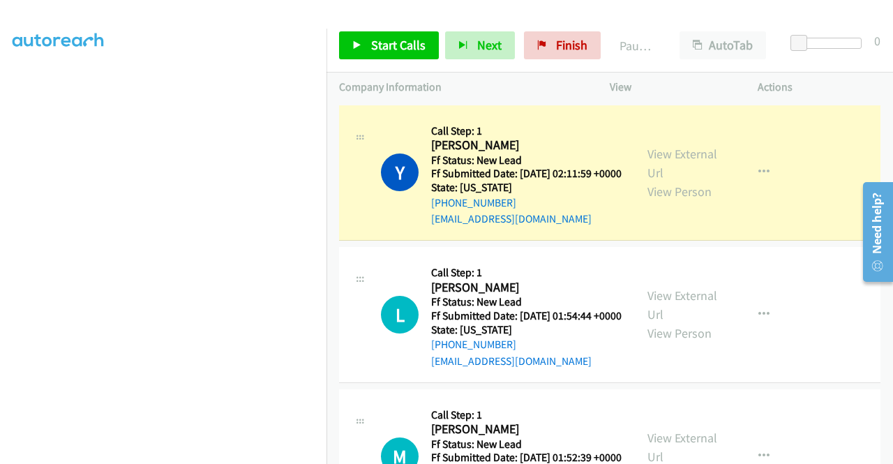
scroll to position [0, 0]
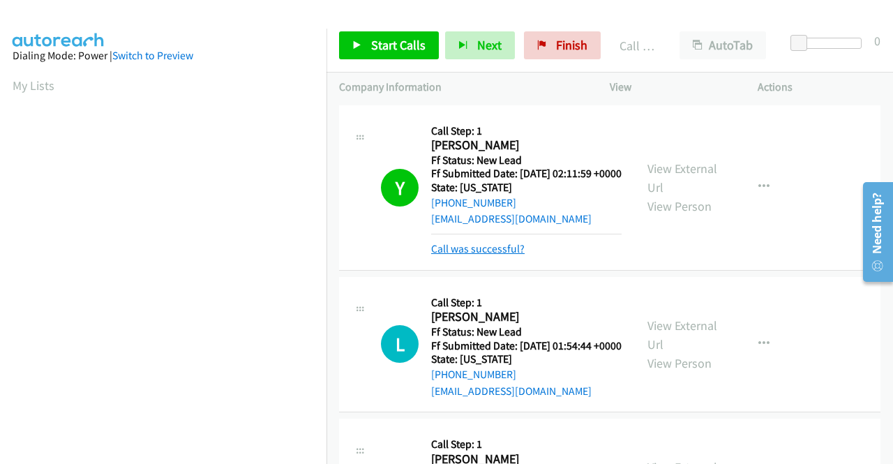
click at [449, 255] on link "Call was successful?" at bounding box center [478, 248] width 94 height 13
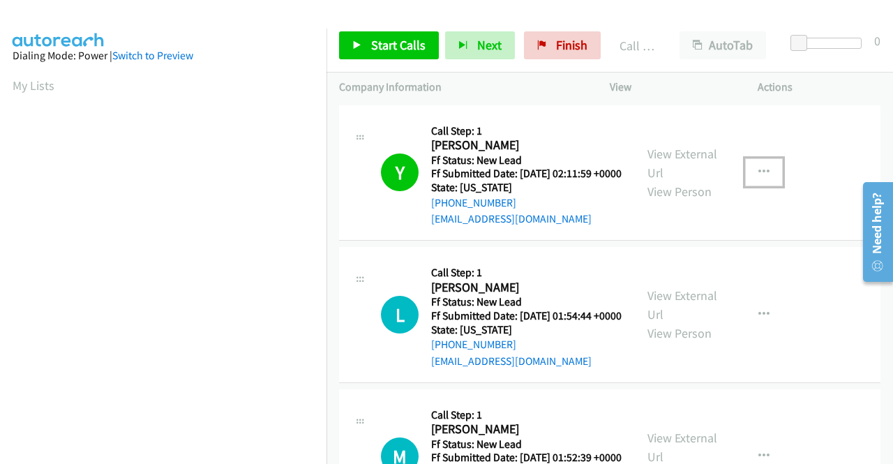
click at [762, 179] on button "button" at bounding box center [764, 172] width 38 height 28
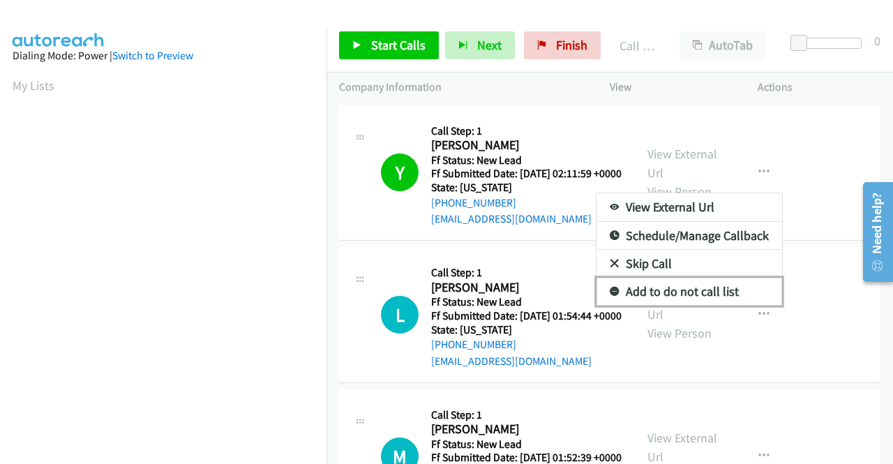
click at [692, 295] on link "Add to do not call list" at bounding box center [690, 292] width 186 height 28
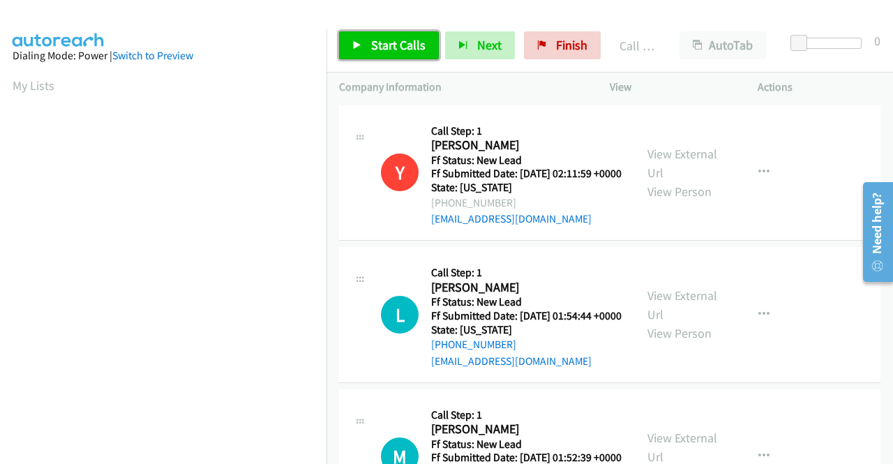
click at [363, 38] on link "Start Calls" at bounding box center [389, 45] width 100 height 28
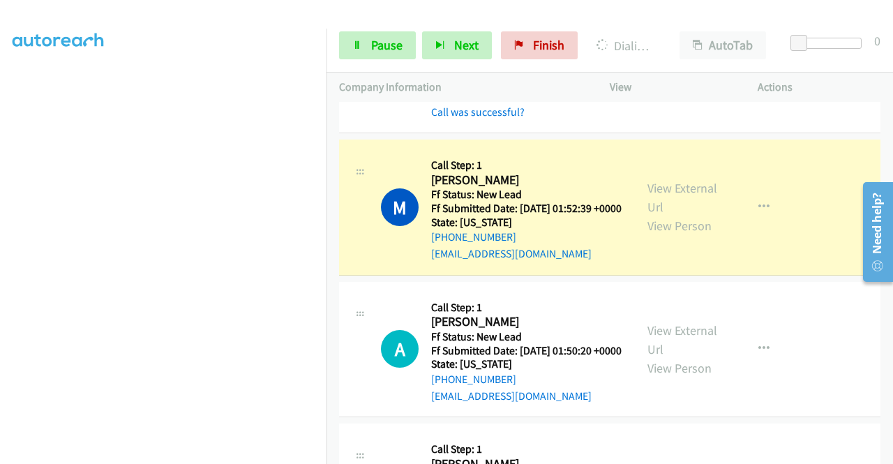
scroll to position [349, 0]
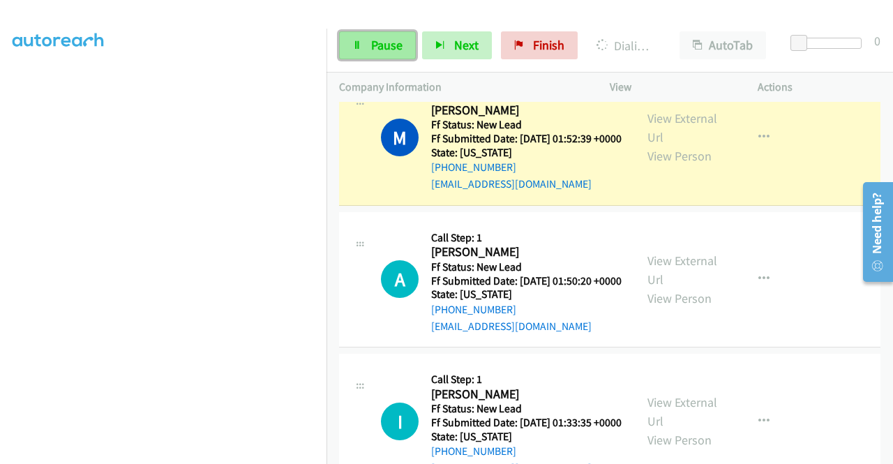
click at [402, 50] on link "Pause" at bounding box center [377, 45] width 77 height 28
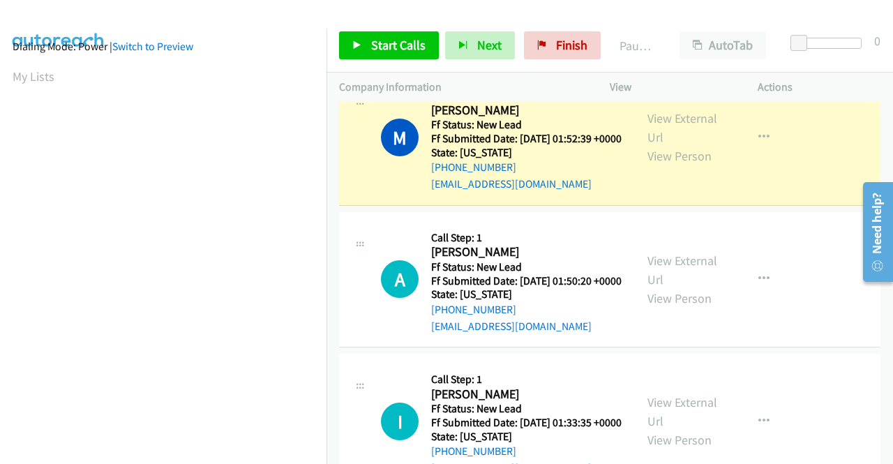
scroll to position [0, 0]
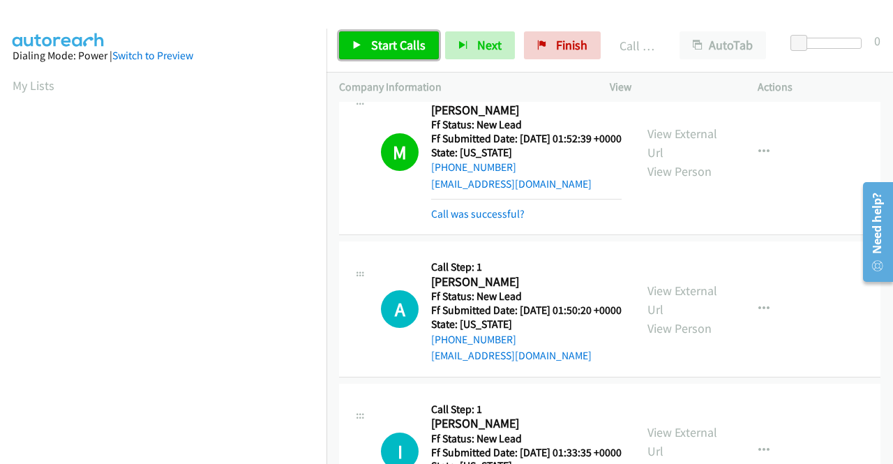
click at [408, 50] on span "Start Calls" at bounding box center [398, 45] width 54 height 16
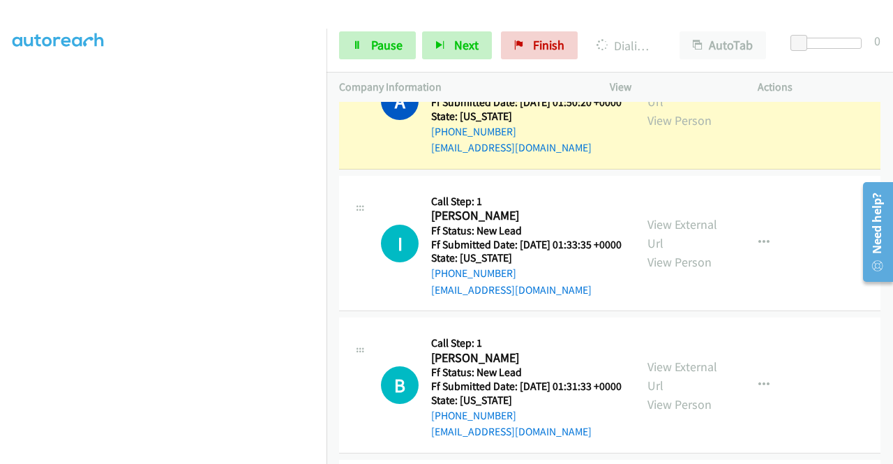
scroll to position [558, 0]
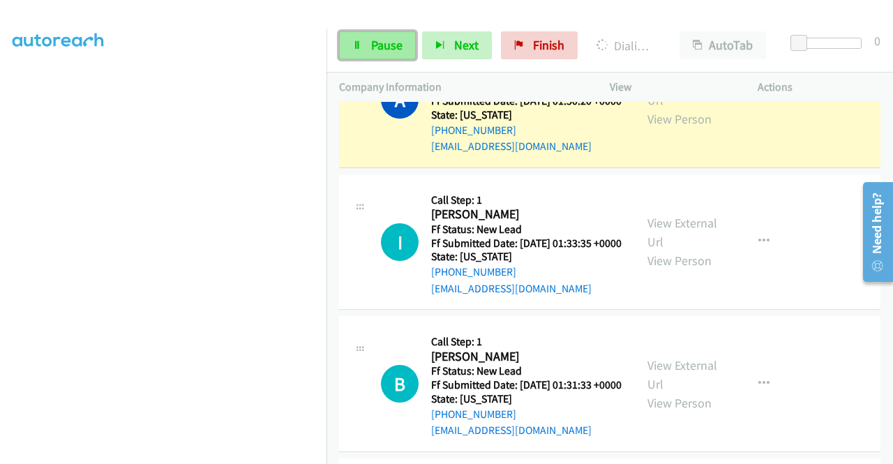
click at [375, 48] on span "Pause" at bounding box center [386, 45] width 31 height 16
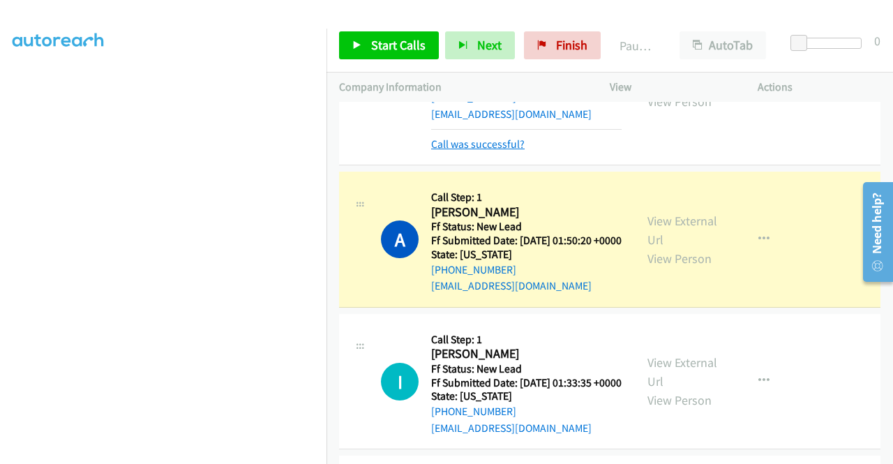
click at [475, 151] on link "Call was successful?" at bounding box center [478, 143] width 94 height 13
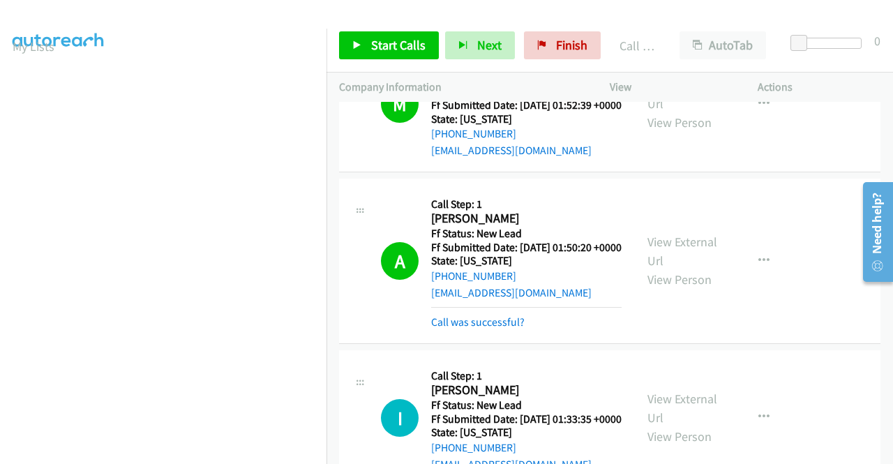
scroll to position [403, 0]
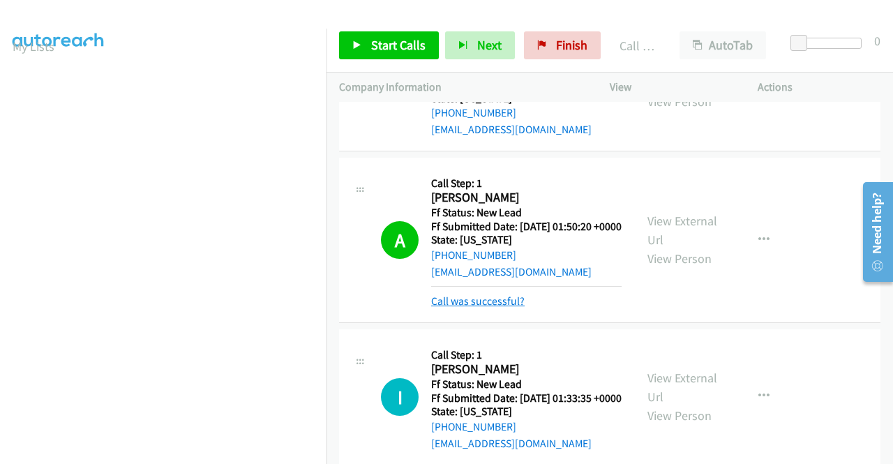
click at [506, 308] on link "Call was successful?" at bounding box center [478, 301] width 94 height 13
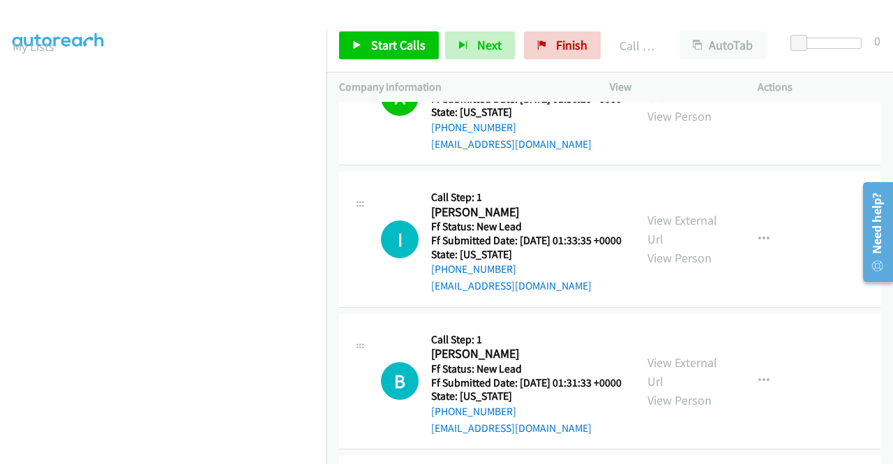
scroll to position [543, 0]
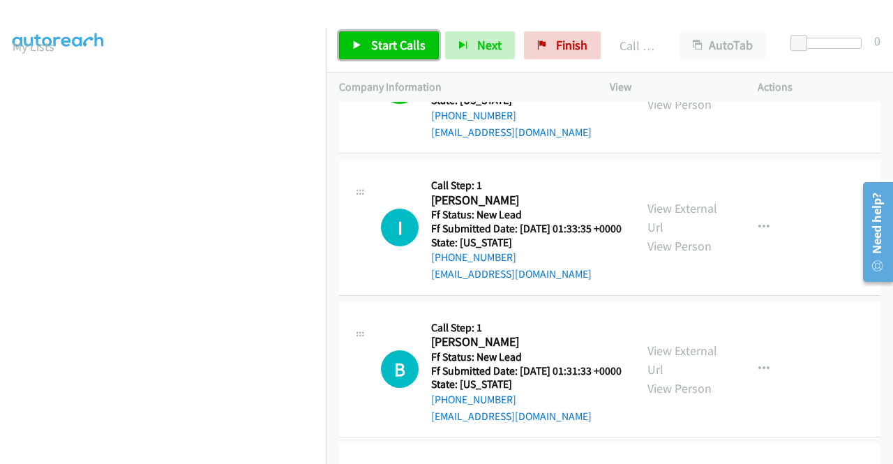
click at [406, 48] on span "Start Calls" at bounding box center [398, 45] width 54 height 16
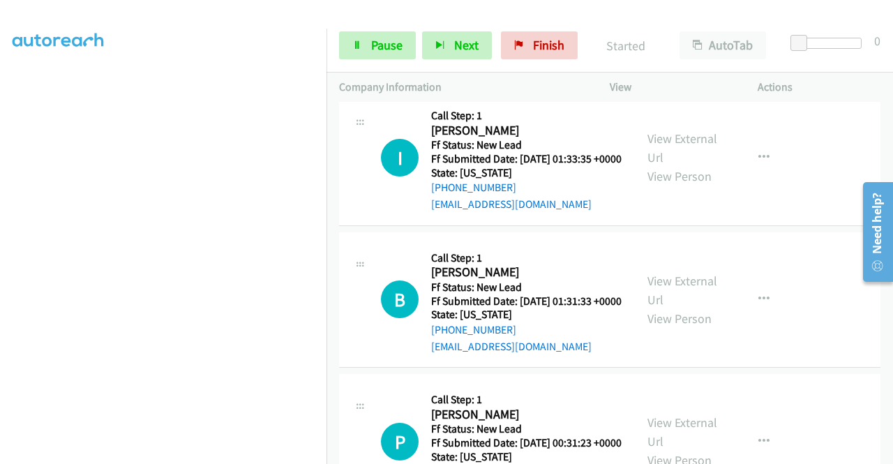
scroll to position [318, 0]
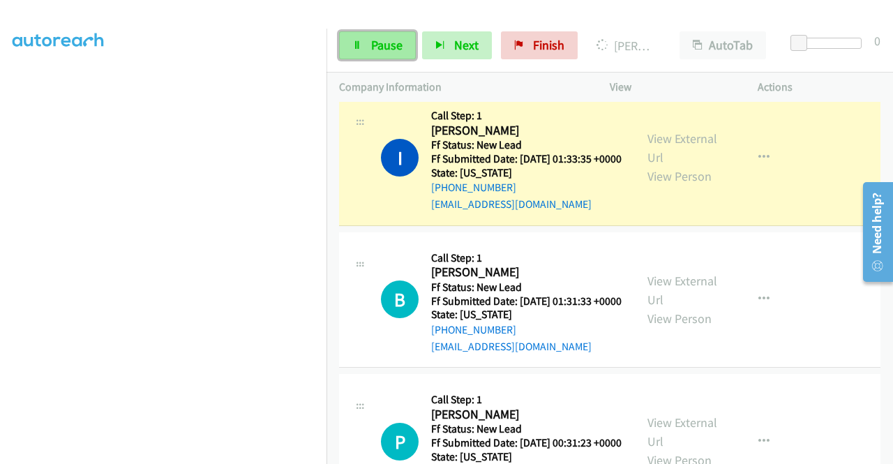
click at [380, 47] on span "Pause" at bounding box center [386, 45] width 31 height 16
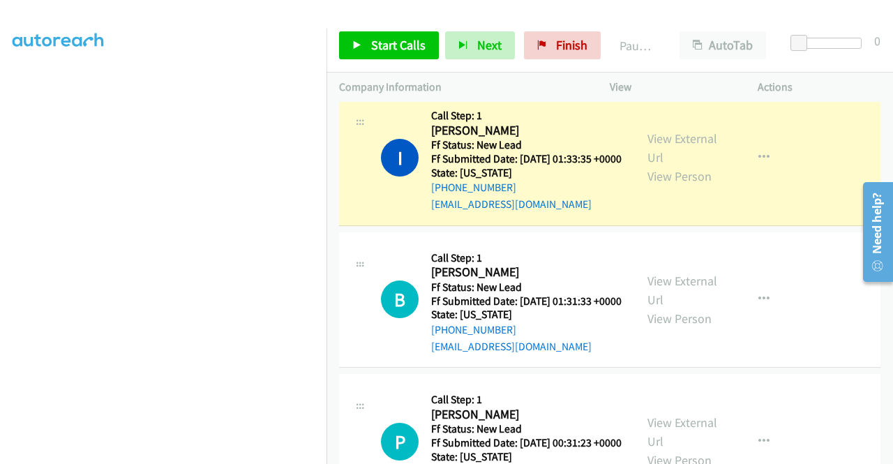
scroll to position [0, 0]
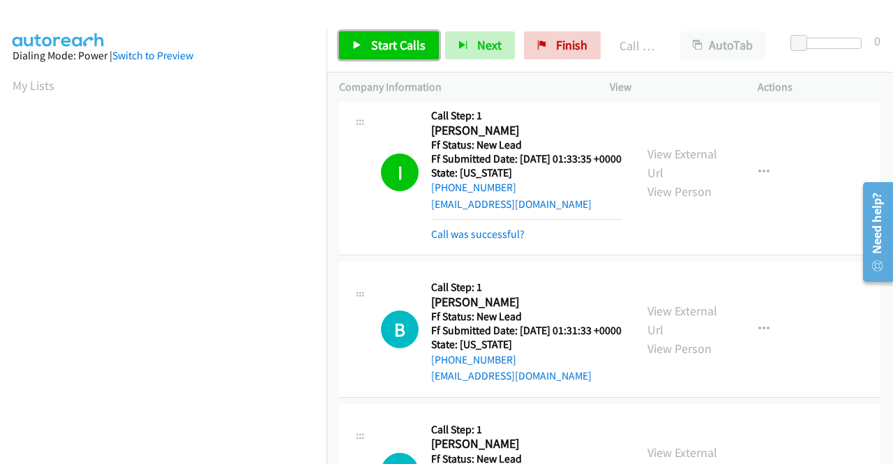
click at [384, 43] on span "Start Calls" at bounding box center [398, 45] width 54 height 16
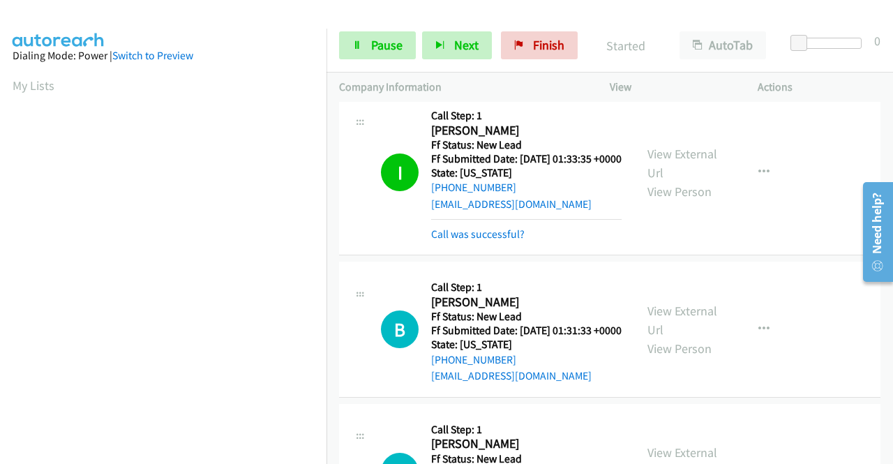
scroll to position [683, 0]
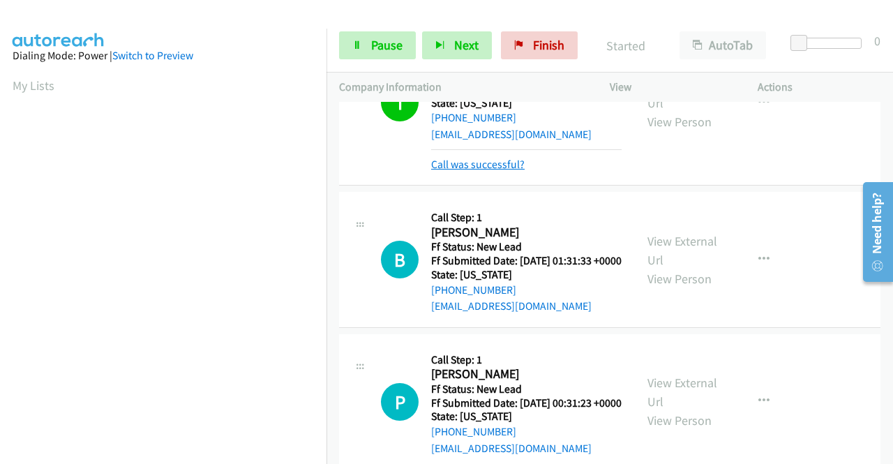
click at [503, 171] on link "Call was successful?" at bounding box center [478, 164] width 94 height 13
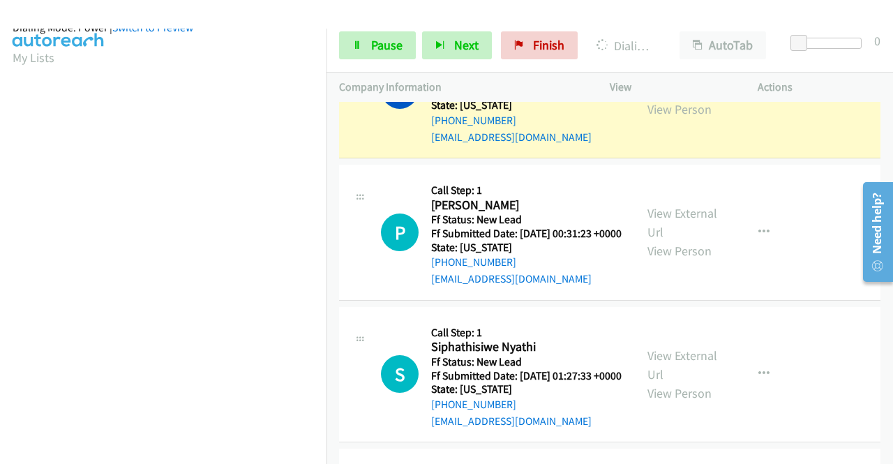
scroll to position [318, 0]
click at [403, 53] on link "Pause" at bounding box center [377, 45] width 77 height 28
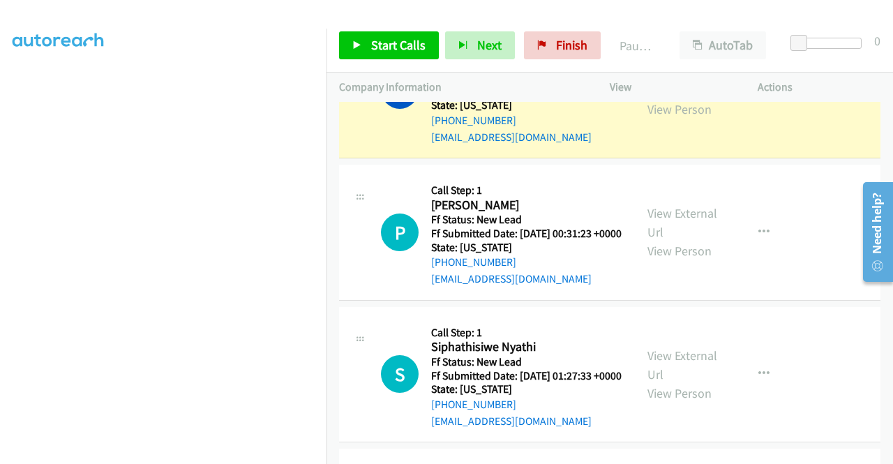
scroll to position [0, 0]
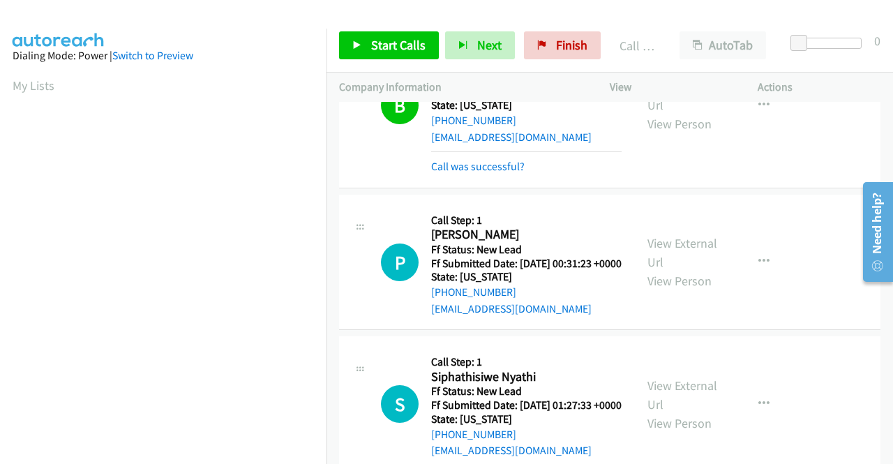
click at [514, 175] on div "Call was successful?" at bounding box center [526, 166] width 191 height 17
click at [515, 173] on link "Call was successful?" at bounding box center [478, 166] width 94 height 13
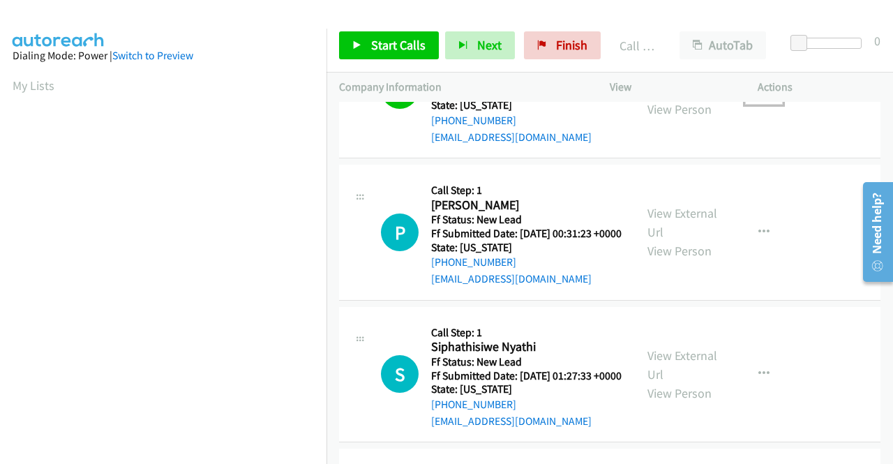
click at [757, 104] on button "button" at bounding box center [764, 90] width 38 height 28
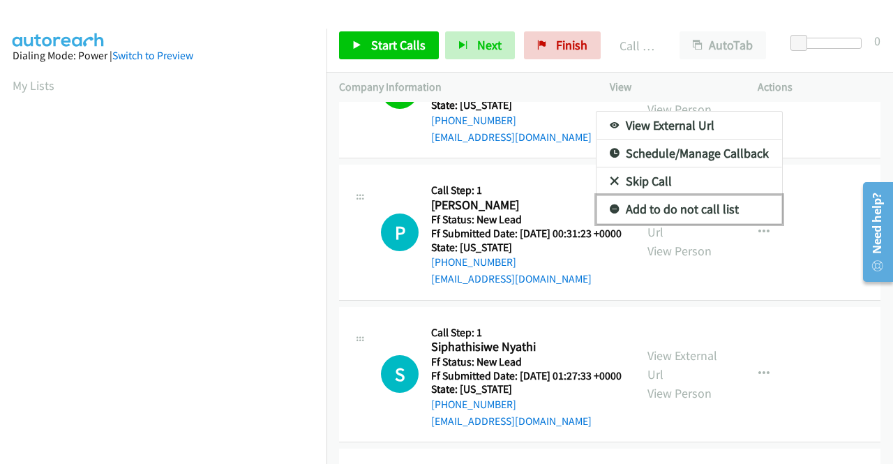
click at [689, 223] on link "Add to do not call list" at bounding box center [690, 209] width 186 height 28
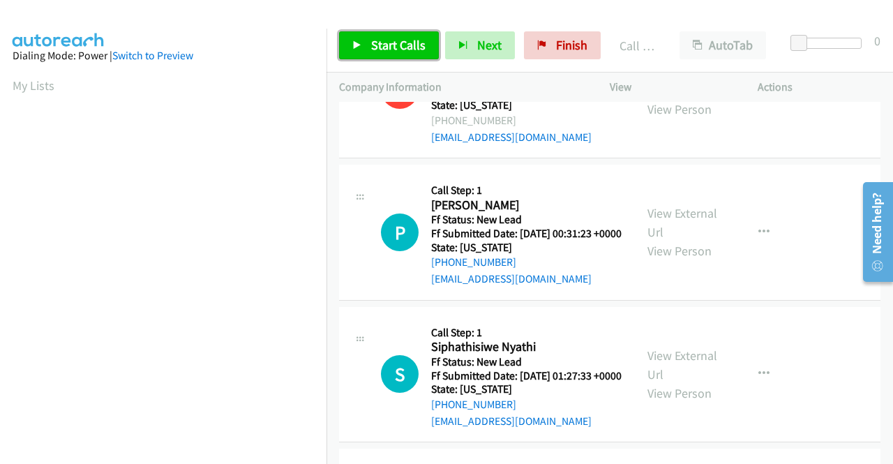
click at [387, 43] on span "Start Calls" at bounding box center [398, 45] width 54 height 16
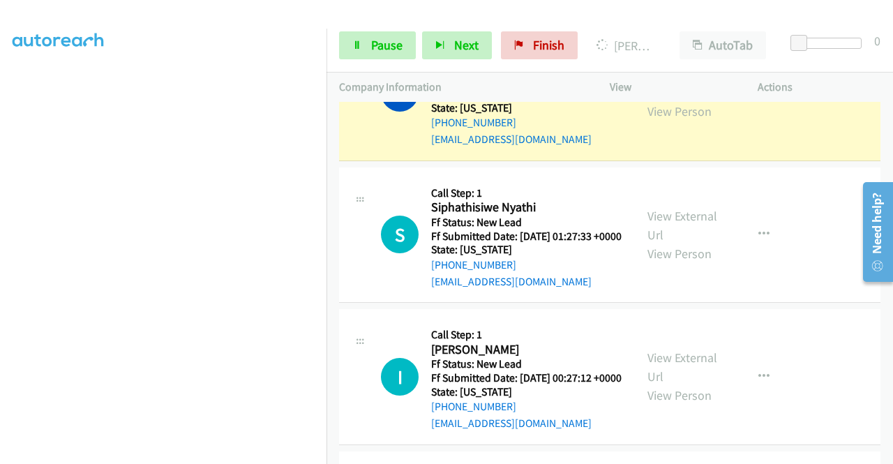
scroll to position [318, 0]
click at [385, 45] on span "Pause" at bounding box center [386, 45] width 31 height 16
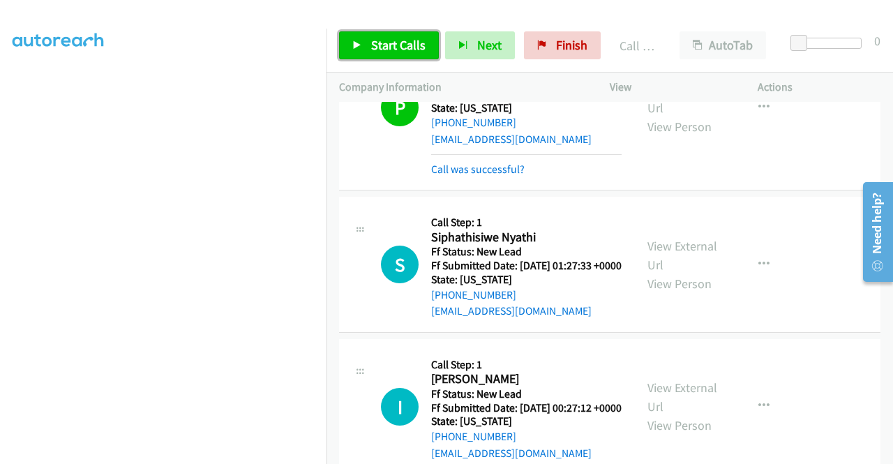
click at [385, 38] on span "Start Calls" at bounding box center [398, 45] width 54 height 16
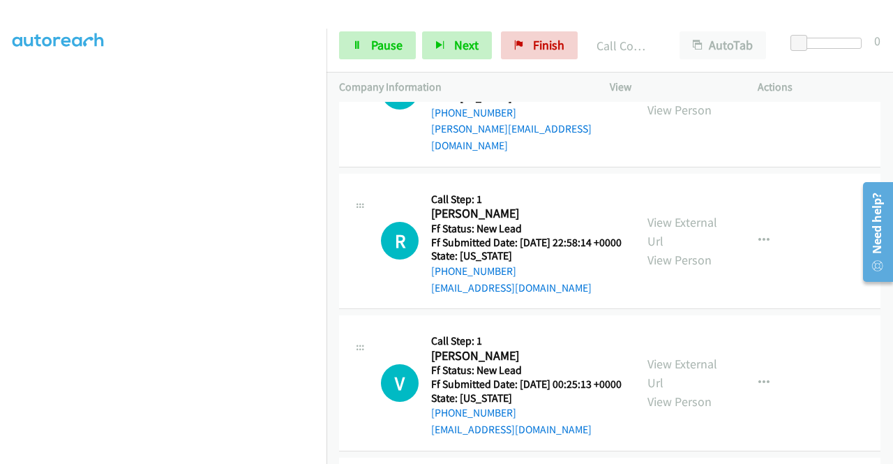
scroll to position [1520, 0]
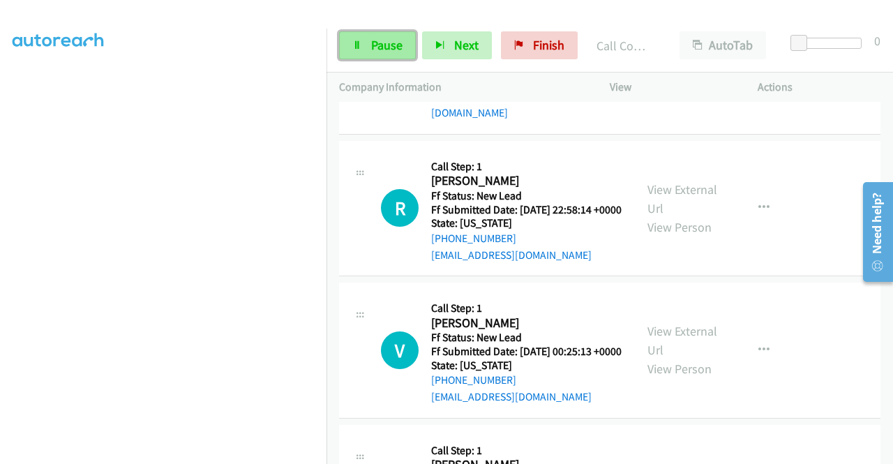
click at [385, 50] on span "Pause" at bounding box center [386, 45] width 31 height 16
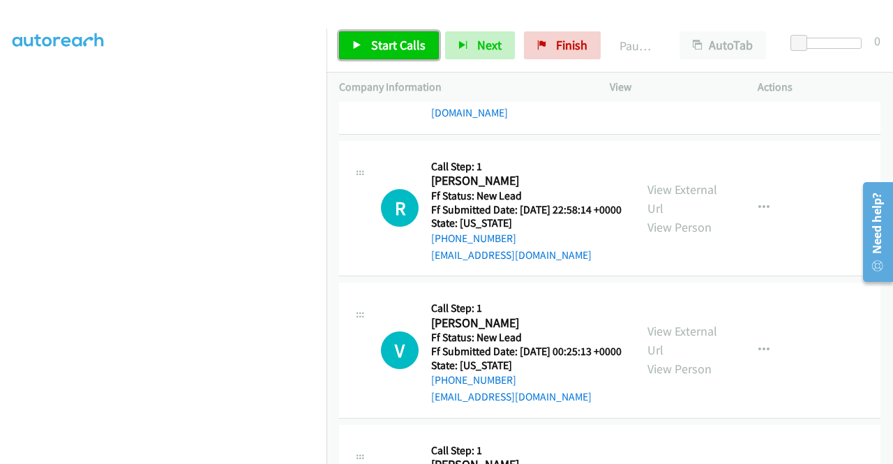
click at [382, 51] on span "Start Calls" at bounding box center [398, 45] width 54 height 16
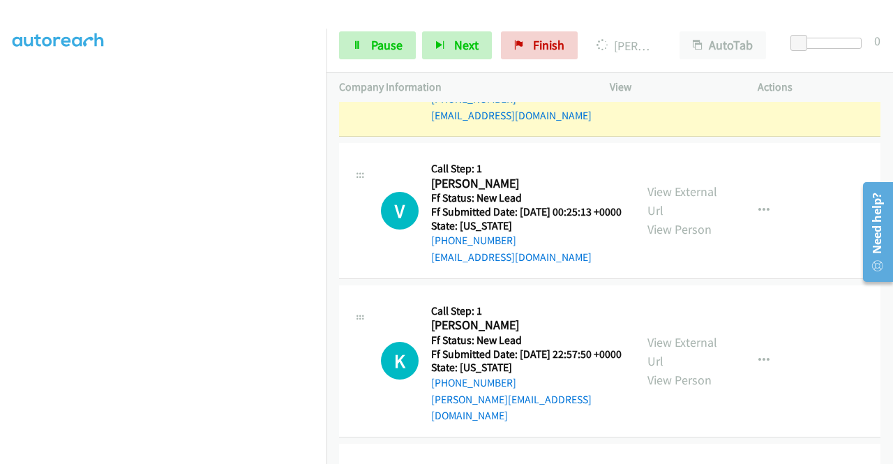
scroll to position [0, 0]
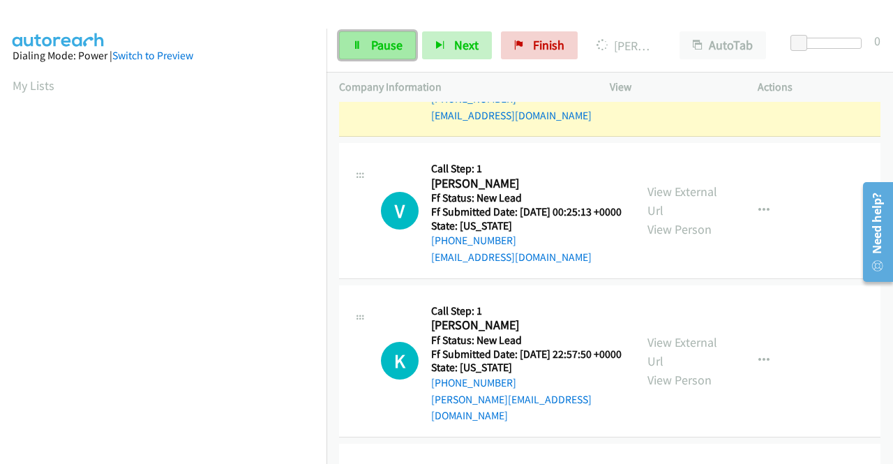
click at [392, 43] on span "Pause" at bounding box center [386, 45] width 31 height 16
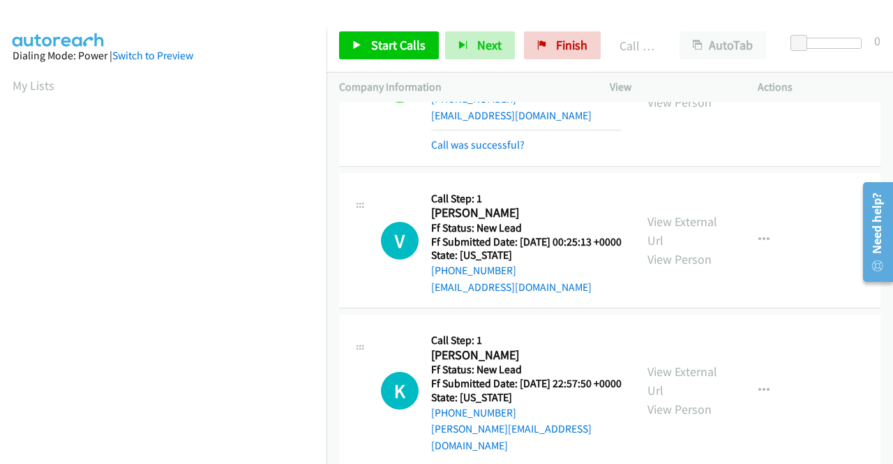
scroll to position [79, 0]
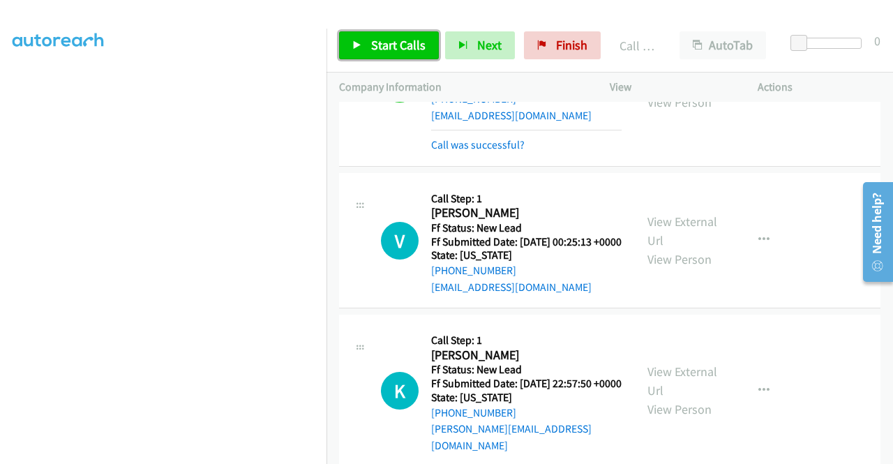
click at [394, 41] on span "Start Calls" at bounding box center [398, 45] width 54 height 16
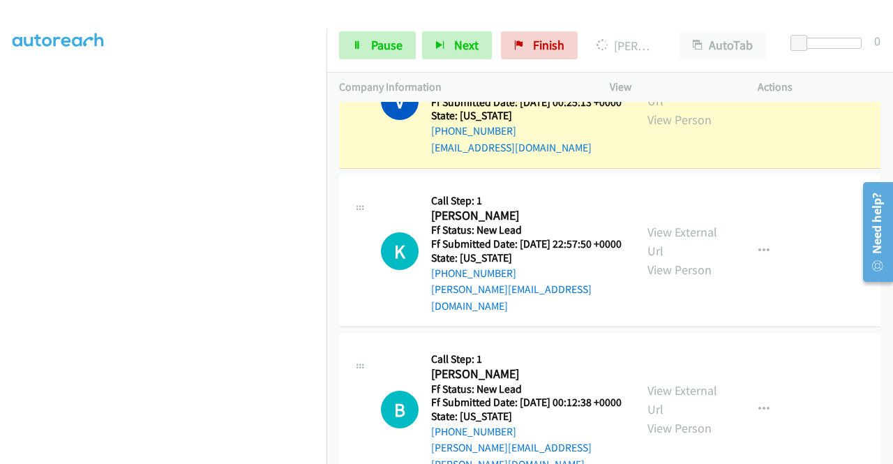
scroll to position [318, 0]
click at [409, 38] on link "Pause" at bounding box center [377, 45] width 77 height 28
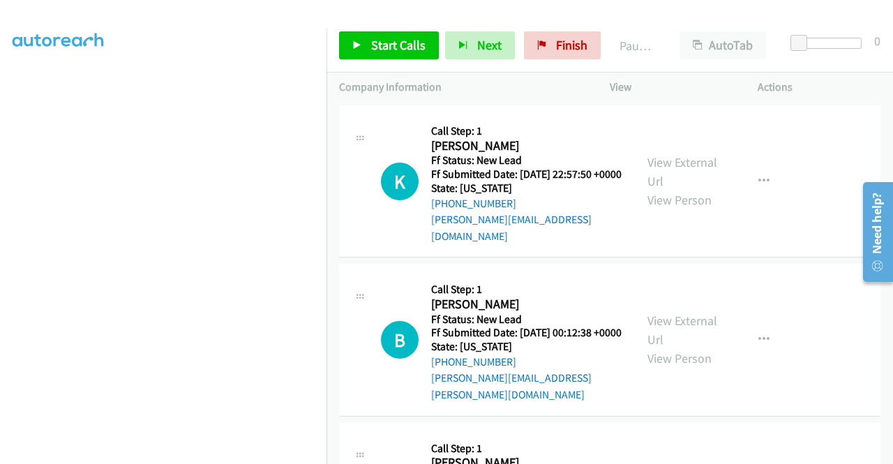
scroll to position [109, 0]
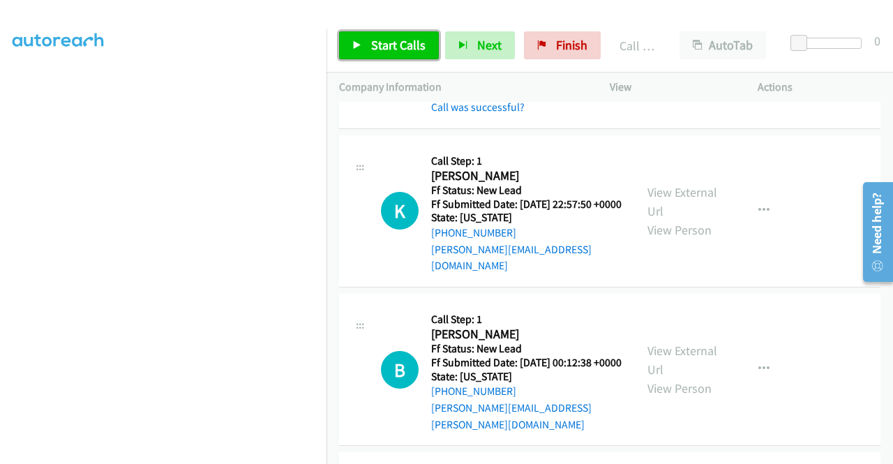
click at [417, 50] on span "Start Calls" at bounding box center [398, 45] width 54 height 16
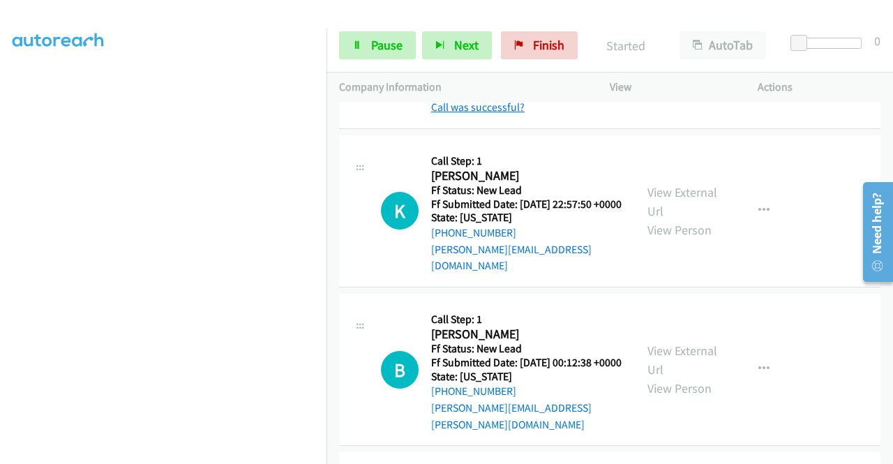
click at [489, 114] on link "Call was successful?" at bounding box center [478, 107] width 94 height 13
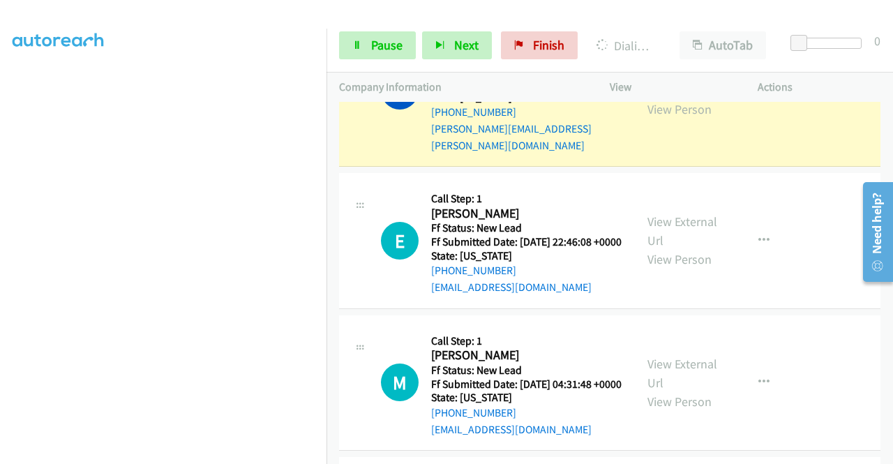
scroll to position [0, 0]
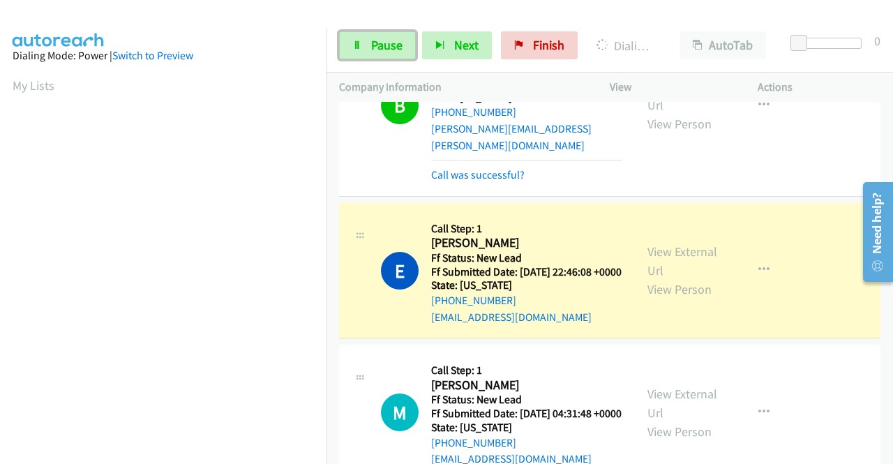
drag, startPoint x: 388, startPoint y: 51, endPoint x: 387, endPoint y: 68, distance: 16.8
click at [388, 51] on span "Pause" at bounding box center [386, 45] width 31 height 16
